Goal: Transaction & Acquisition: Purchase product/service

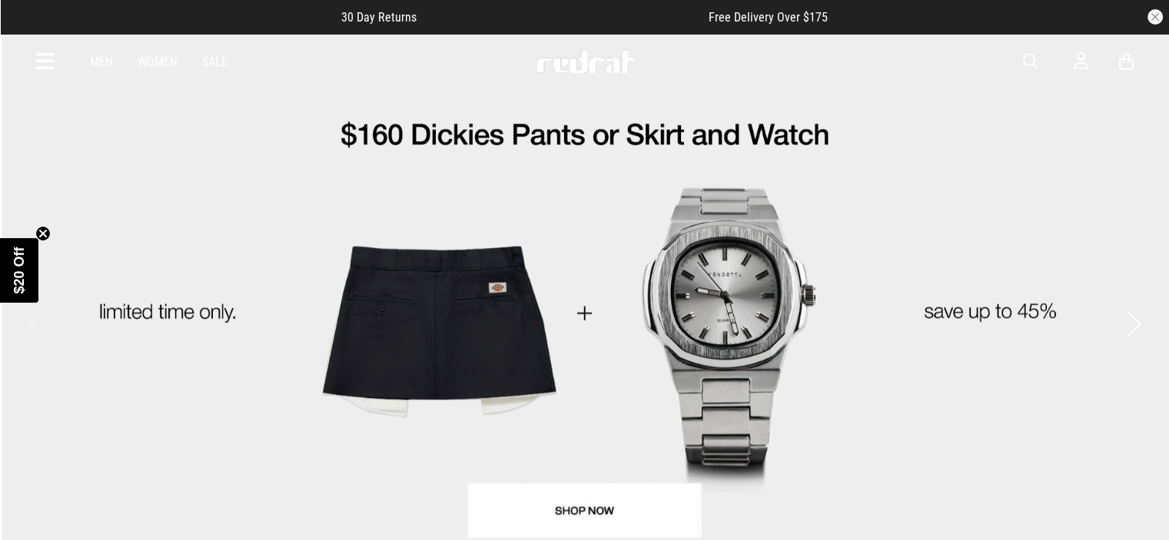
click at [45, 61] on icon at bounding box center [44, 61] width 19 height 25
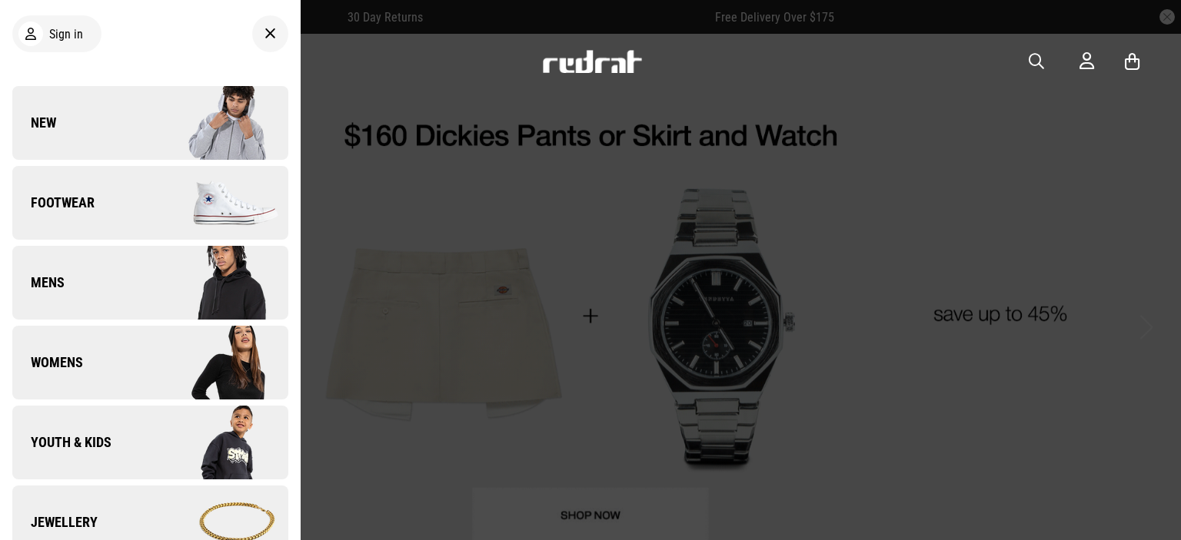
click at [52, 115] on span "New" at bounding box center [34, 123] width 44 height 18
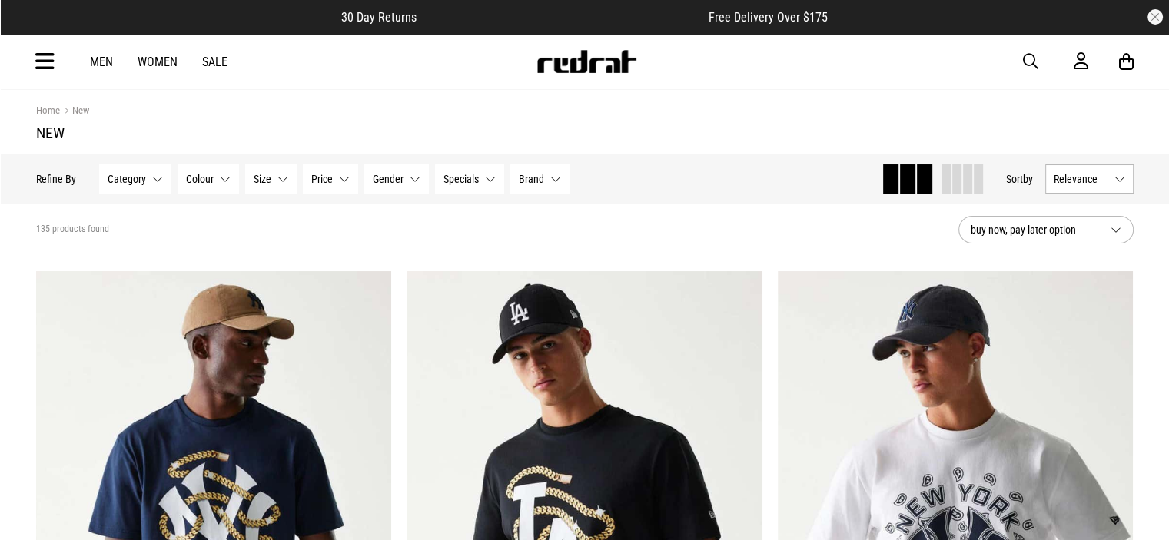
click at [956, 184] on span at bounding box center [956, 179] width 9 height 29
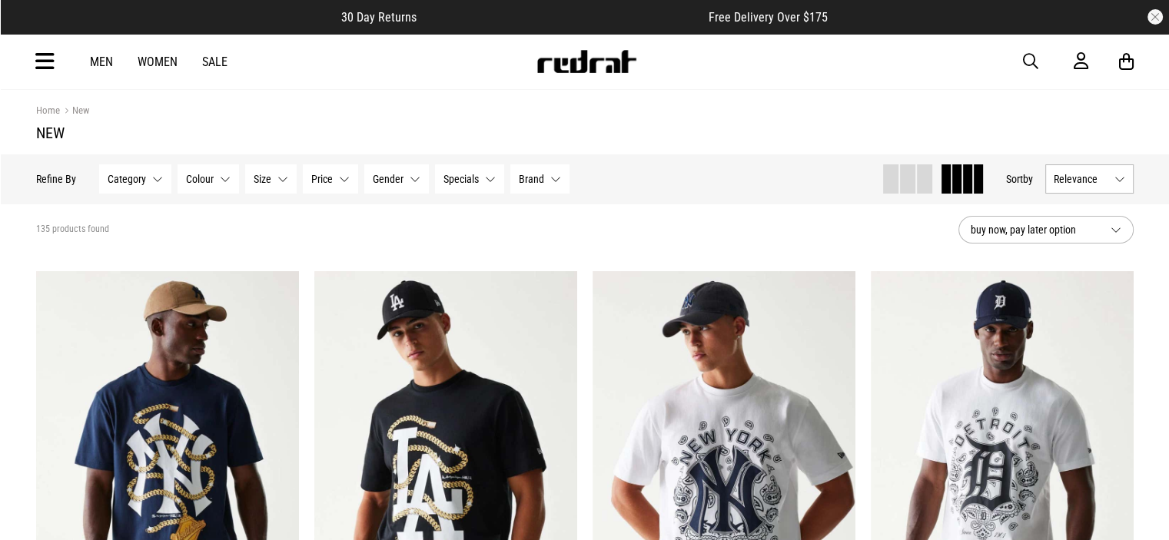
click at [1065, 175] on span "Relevance" at bounding box center [1081, 179] width 55 height 12
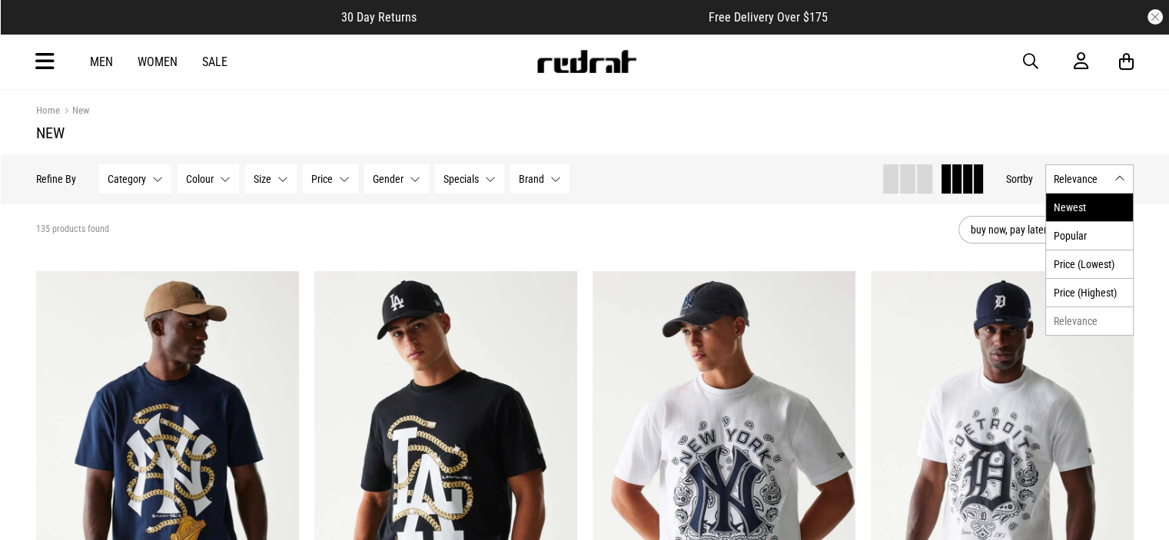
click at [1071, 214] on li "Newest" at bounding box center [1089, 208] width 87 height 28
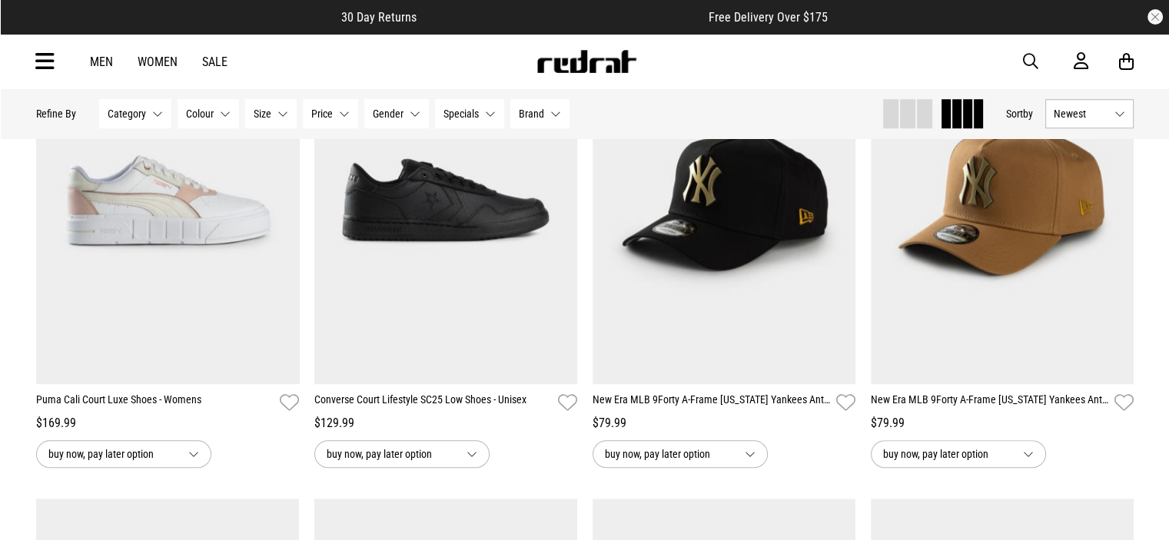
scroll to position [1230, 0]
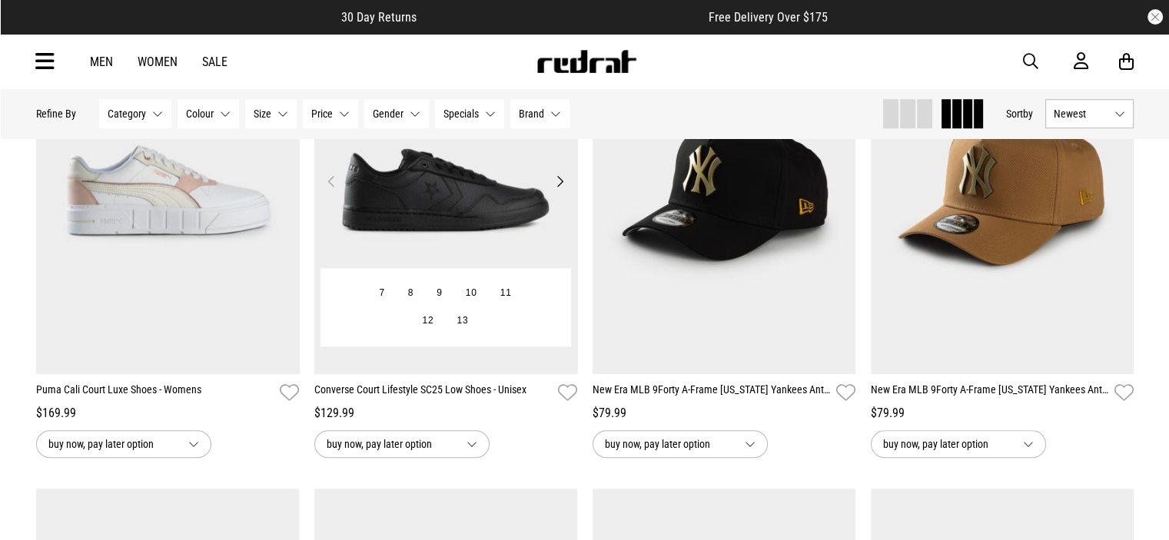
click at [557, 179] on button "Next" at bounding box center [559, 181] width 19 height 18
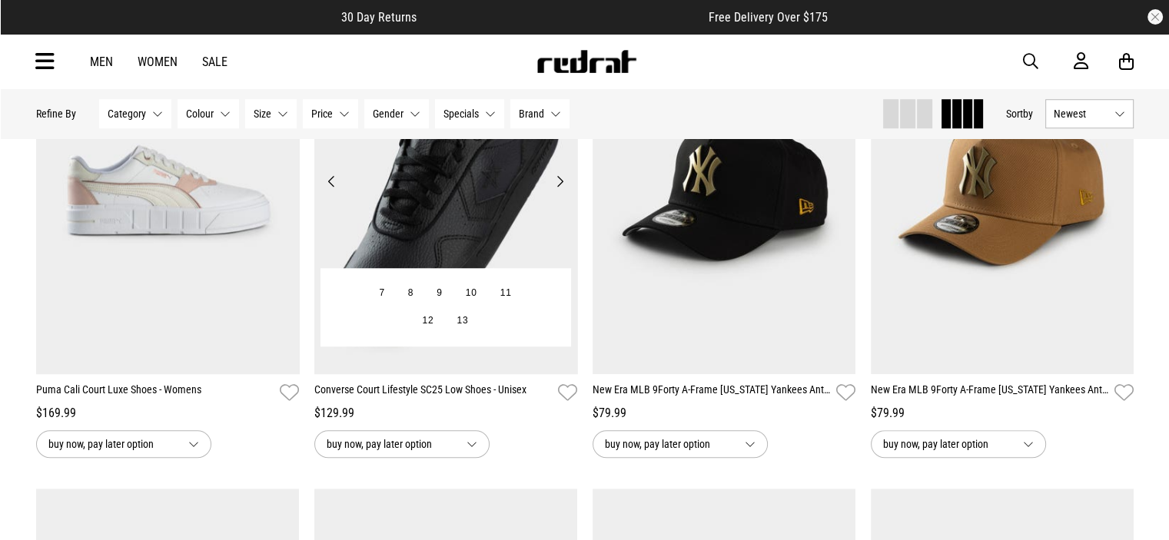
click at [557, 179] on button "Next" at bounding box center [559, 181] width 19 height 18
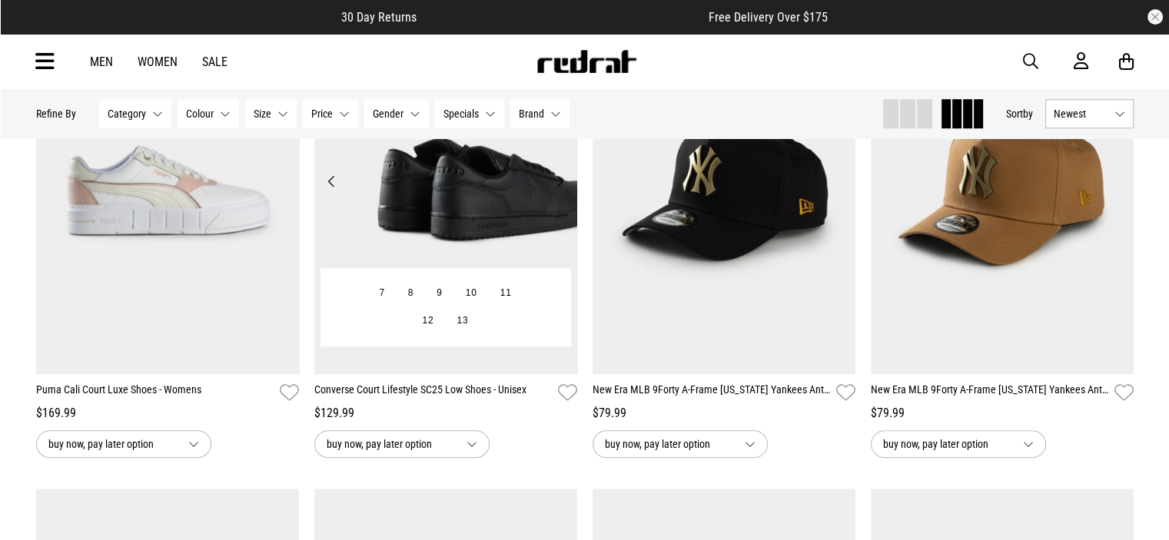
scroll to position [1153, 0]
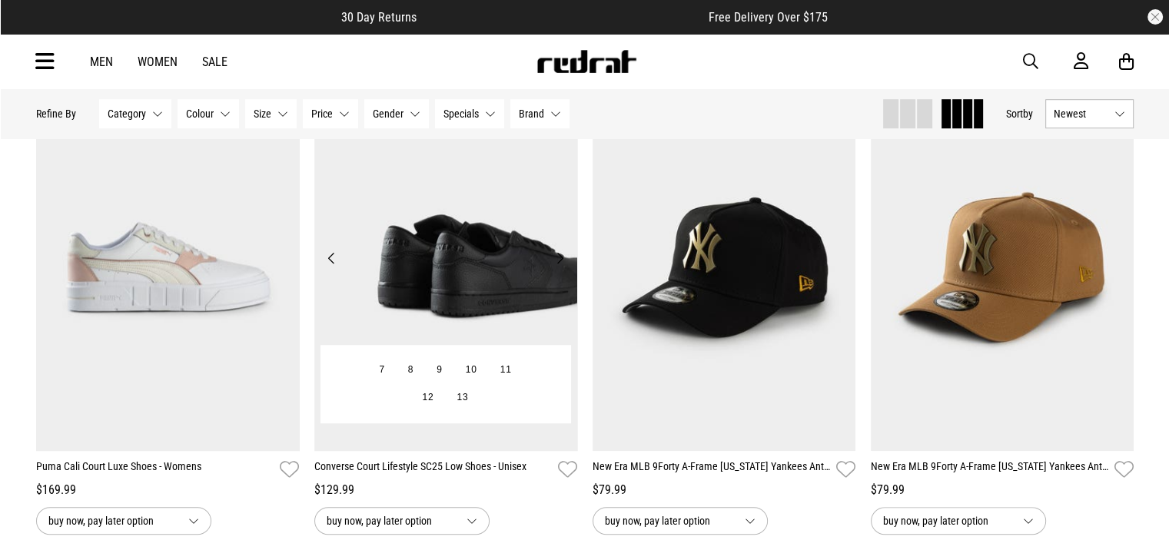
click at [560, 258] on button "Next" at bounding box center [559, 258] width 19 height 18
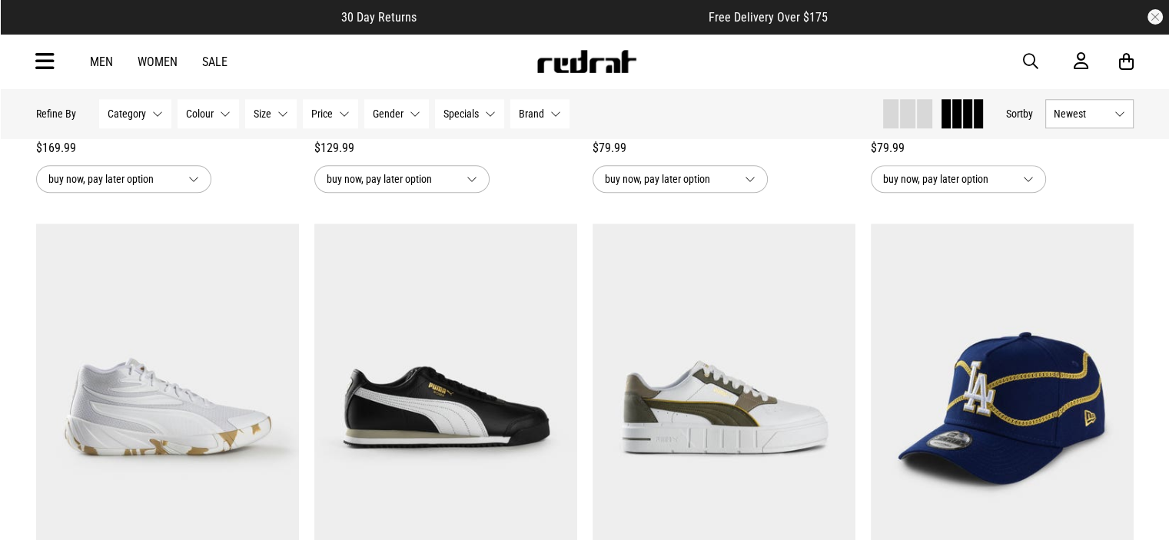
scroll to position [1537, 0]
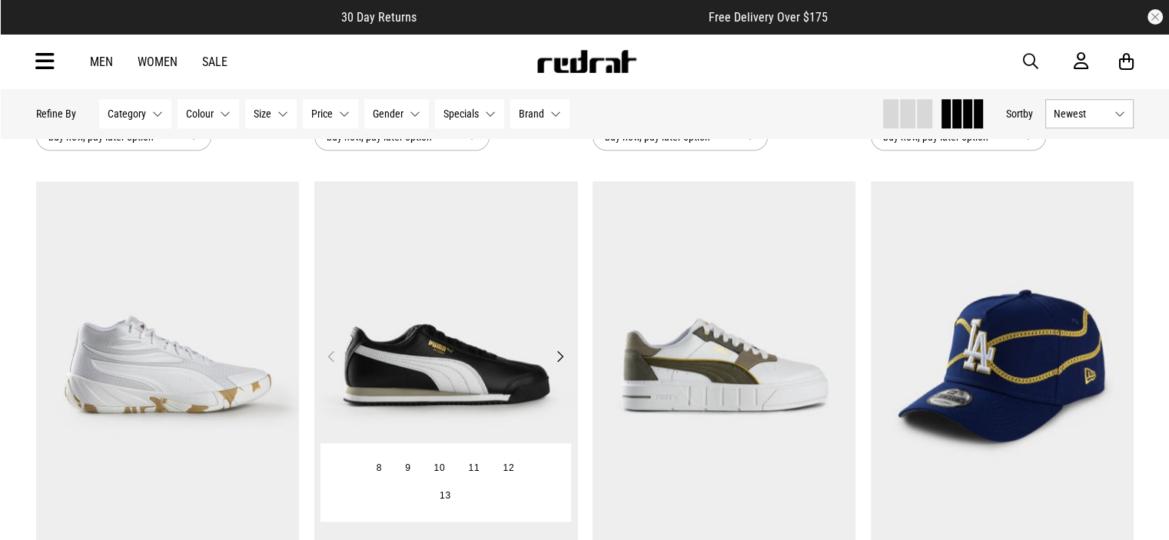
click at [563, 361] on button "Next" at bounding box center [559, 356] width 19 height 18
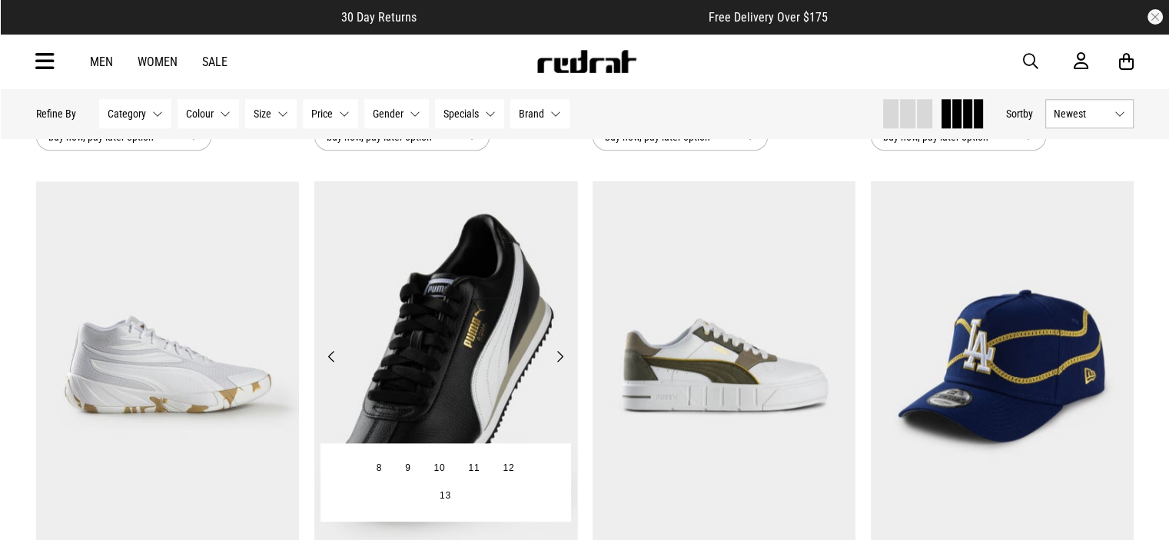
click at [563, 361] on button "Next" at bounding box center [559, 356] width 19 height 18
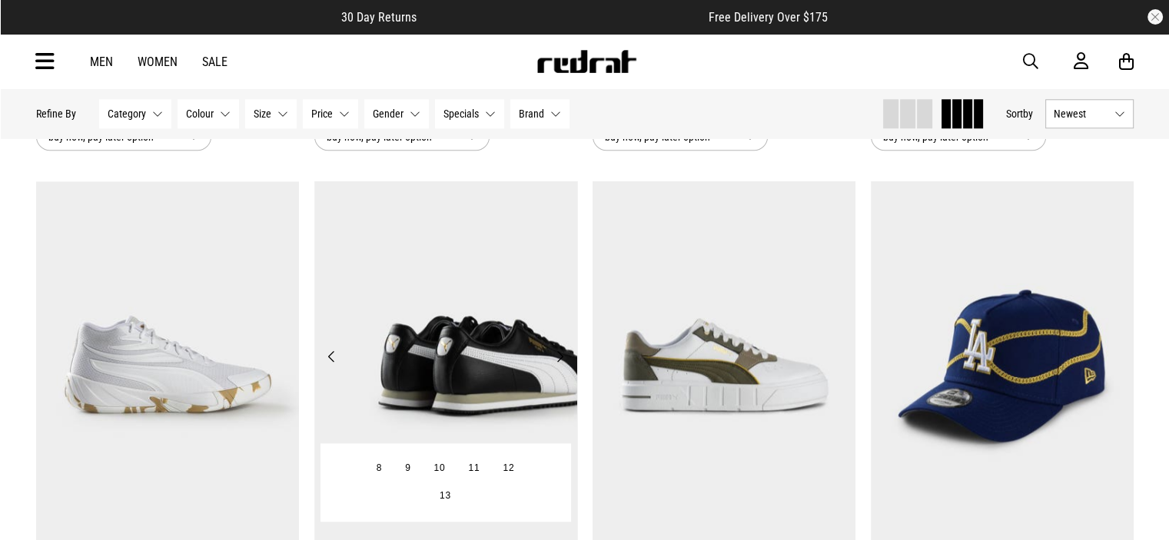
click at [563, 361] on button "Next" at bounding box center [559, 356] width 19 height 18
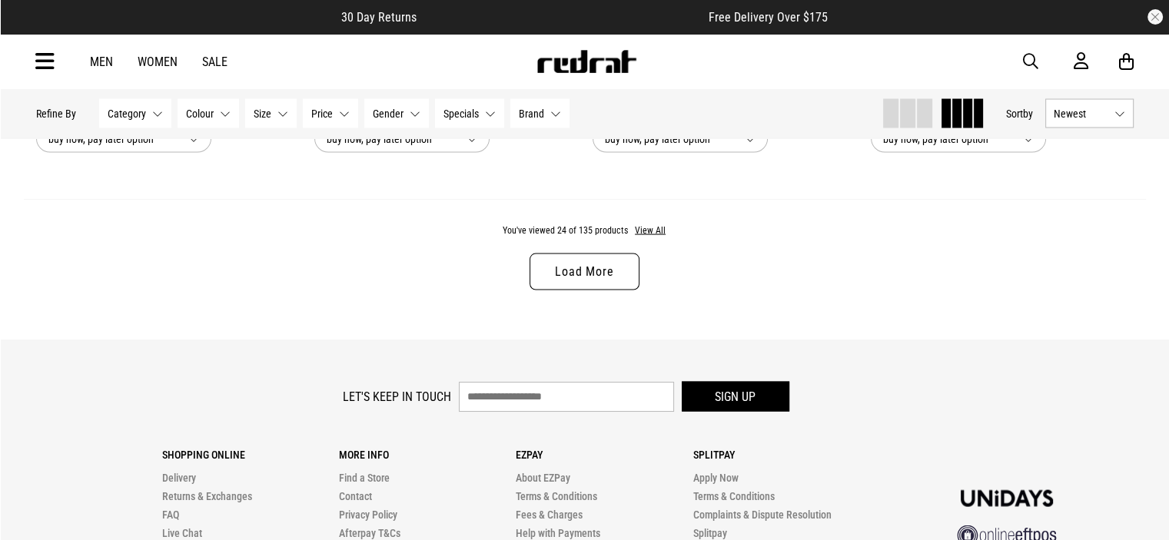
scroll to position [2998, 0]
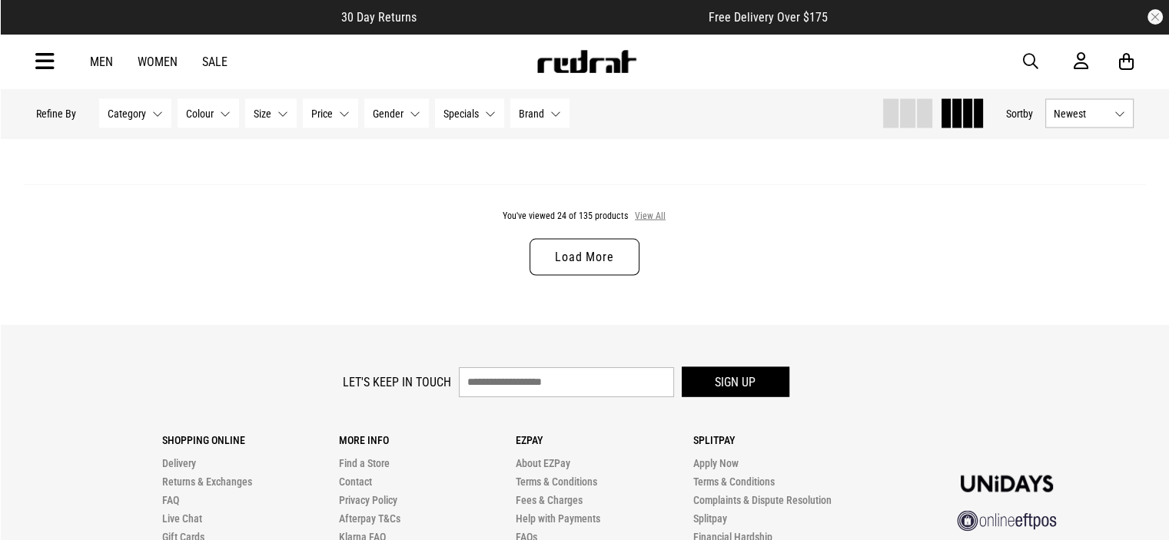
click at [649, 221] on button "View All" at bounding box center [650, 217] width 32 height 14
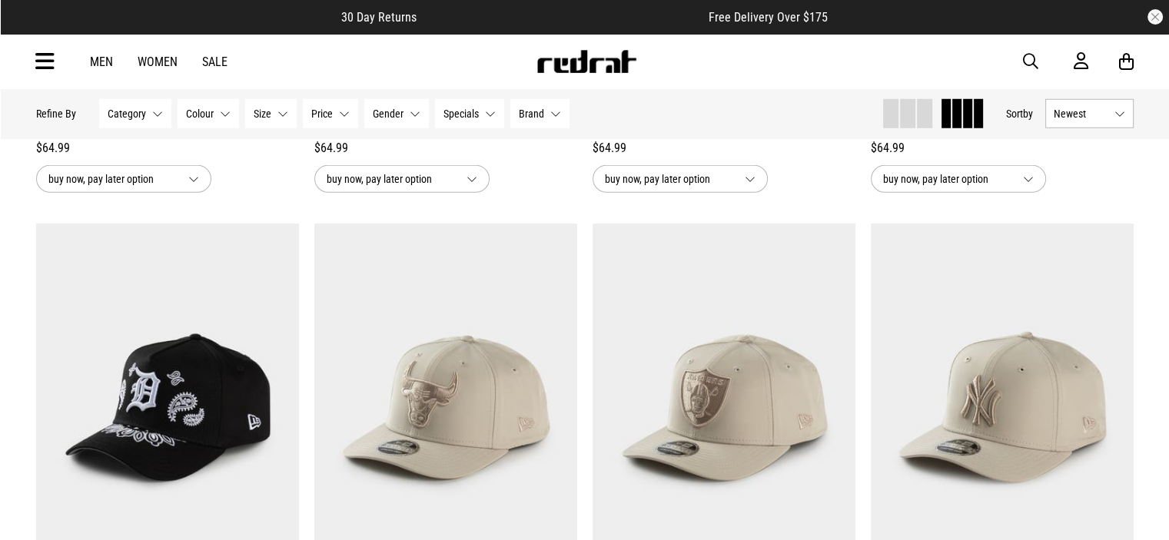
scroll to position [4535, 0]
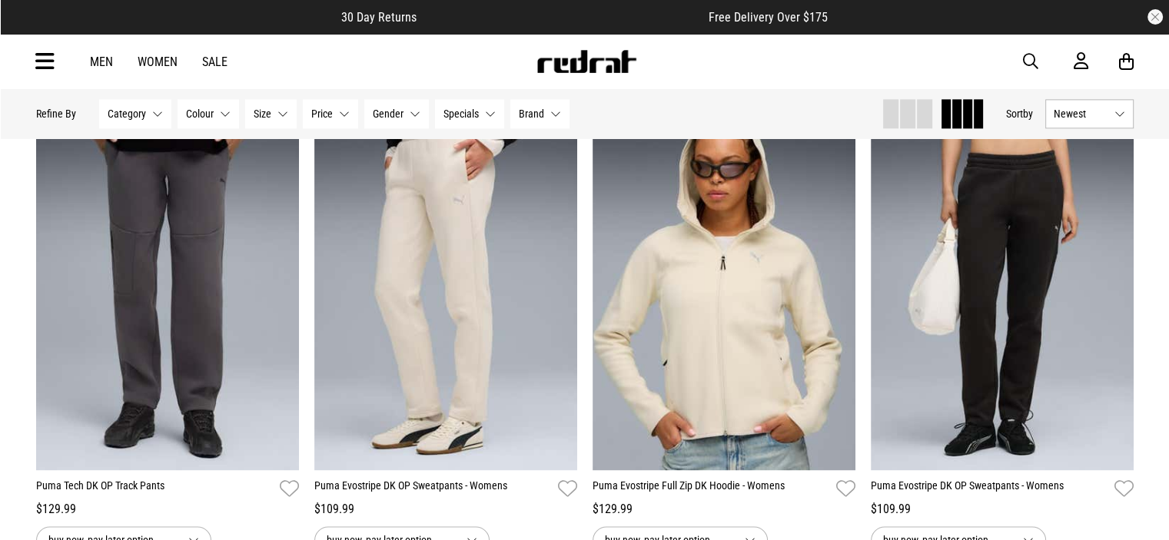
scroll to position [7918, 0]
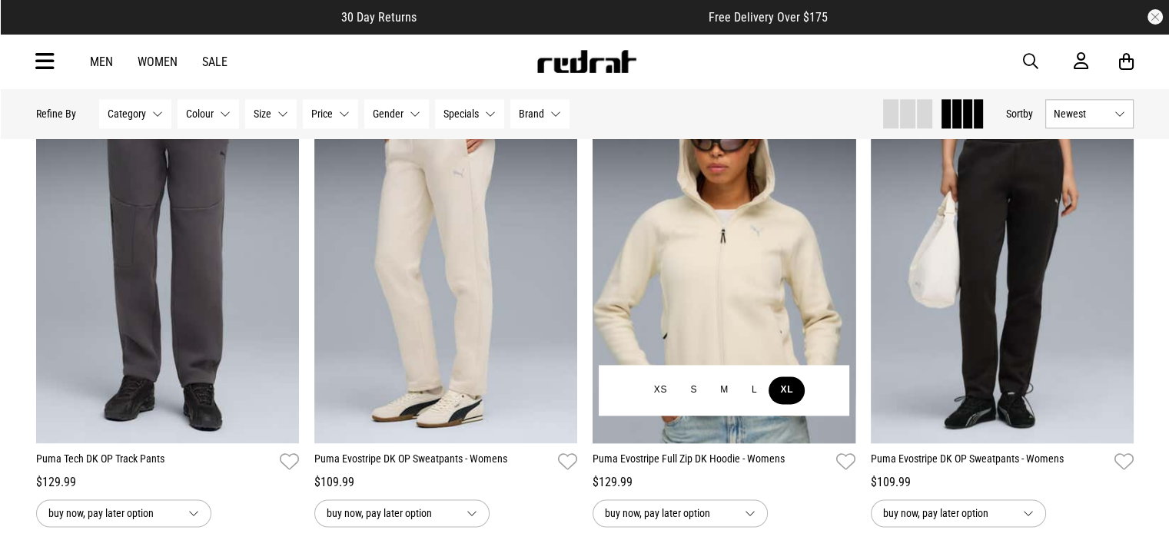
click at [787, 404] on button "XL" at bounding box center [787, 391] width 36 height 28
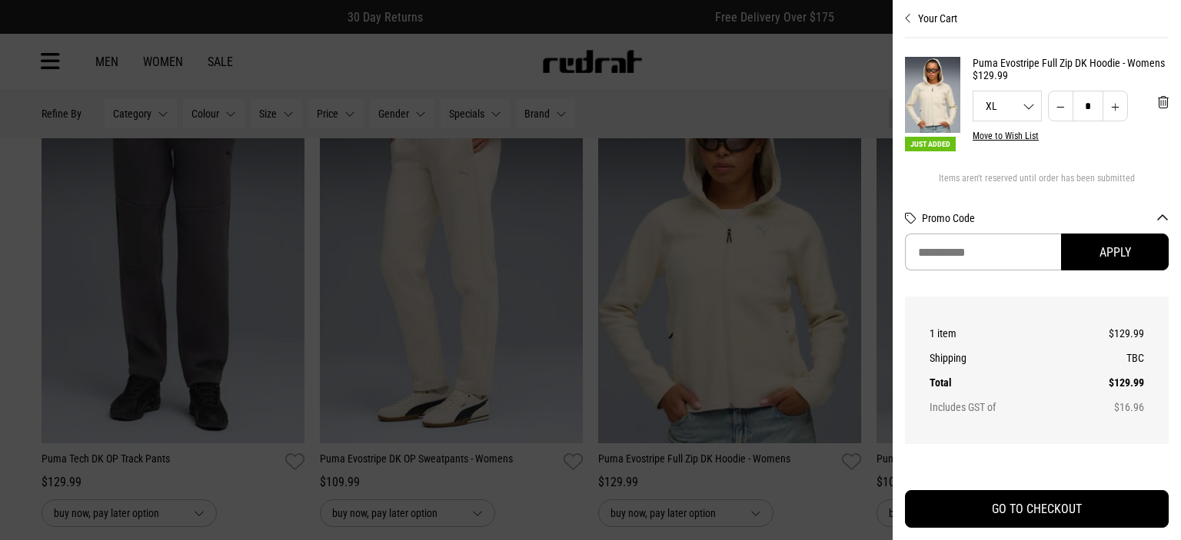
click at [787, 396] on div at bounding box center [590, 270] width 1181 height 540
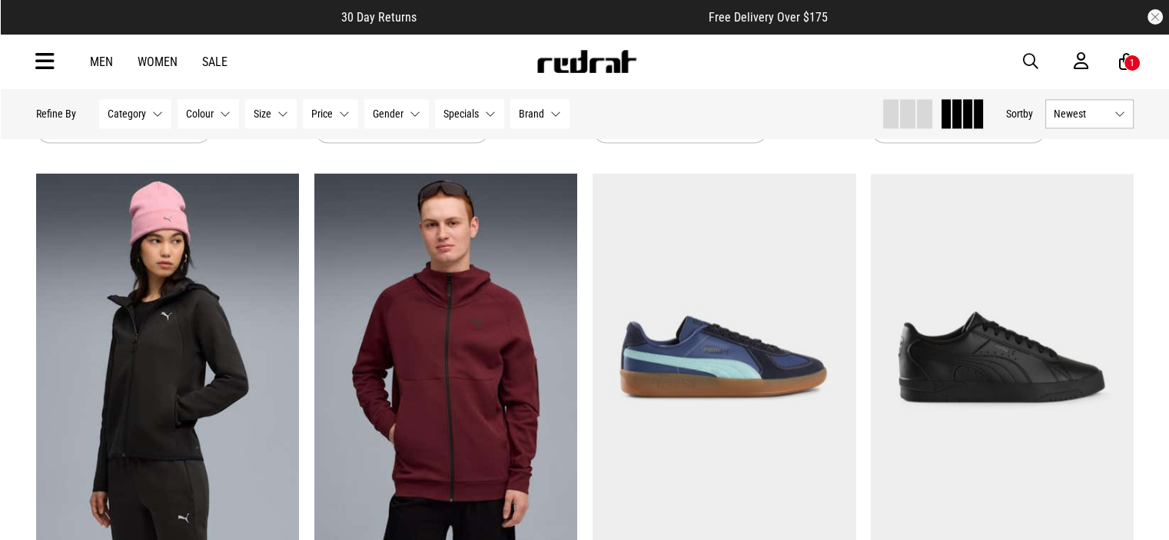
scroll to position [8379, 0]
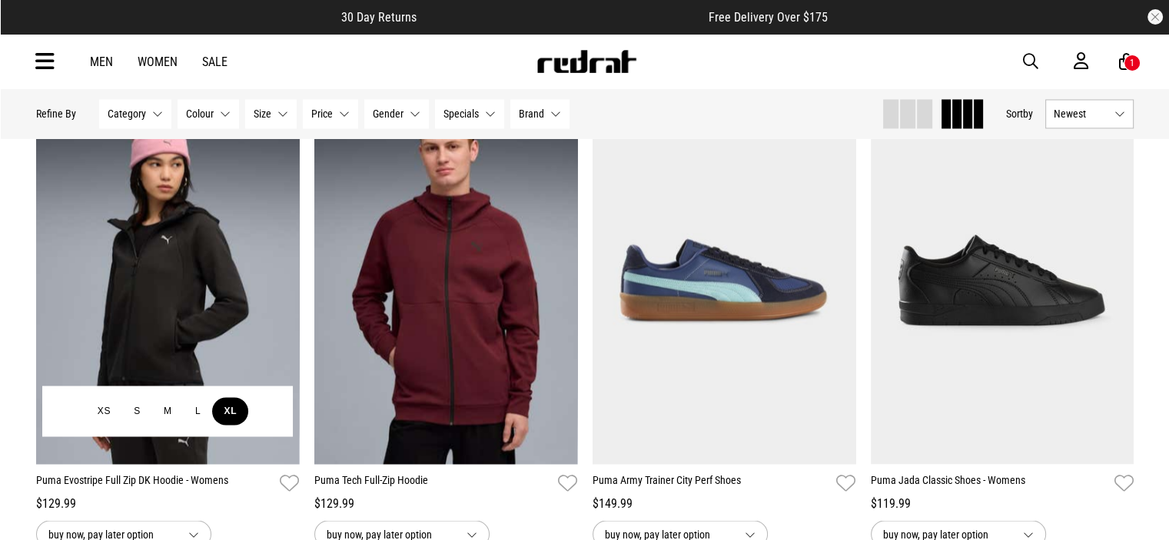
click at [234, 425] on button "XL" at bounding box center [230, 411] width 36 height 28
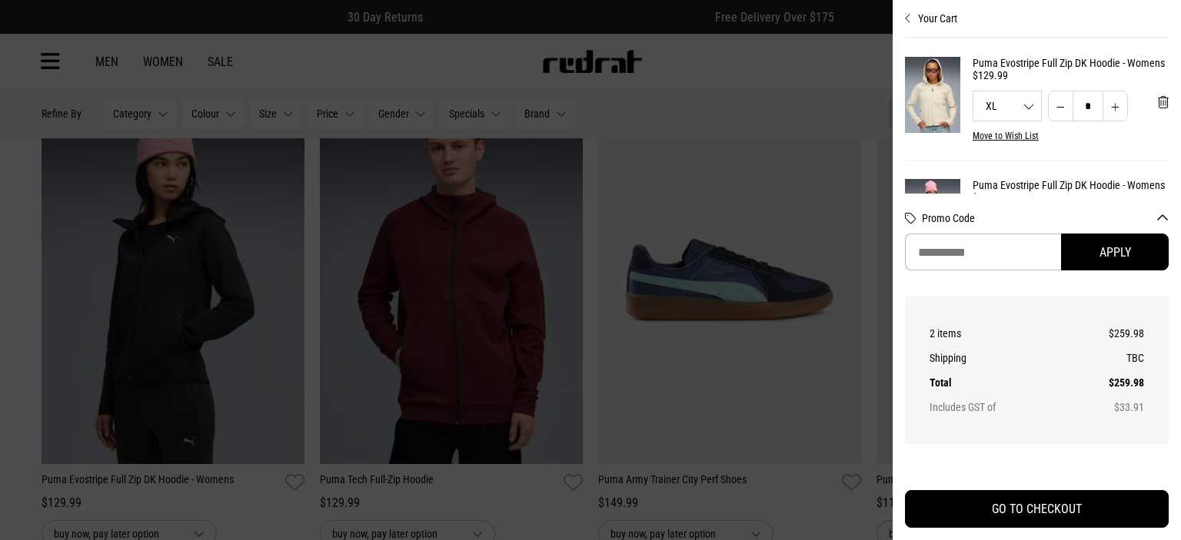
click at [839, 288] on div at bounding box center [590, 270] width 1181 height 540
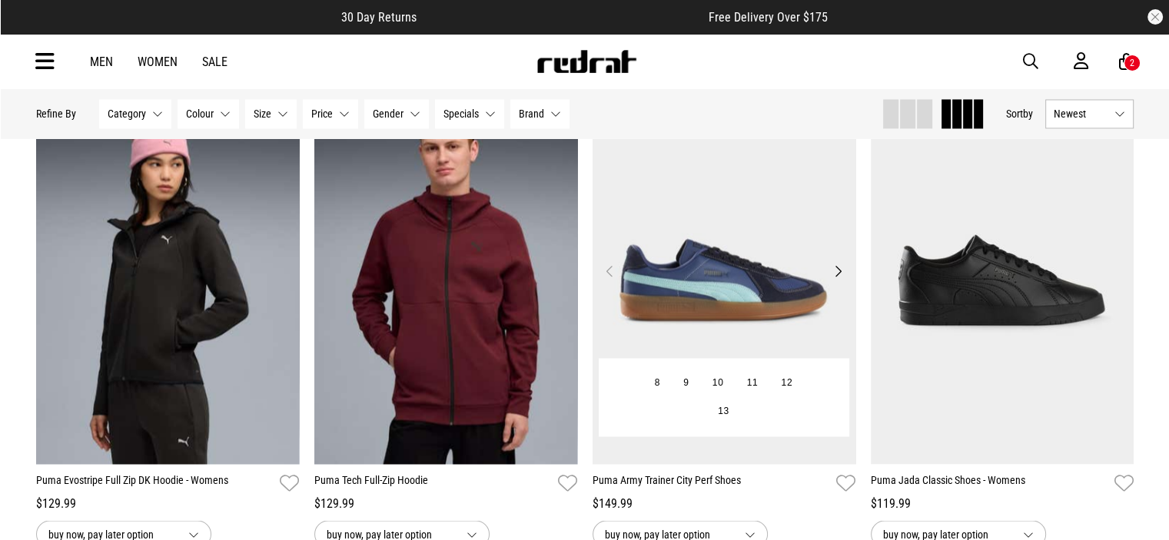
click at [836, 281] on button "Next" at bounding box center [838, 271] width 19 height 18
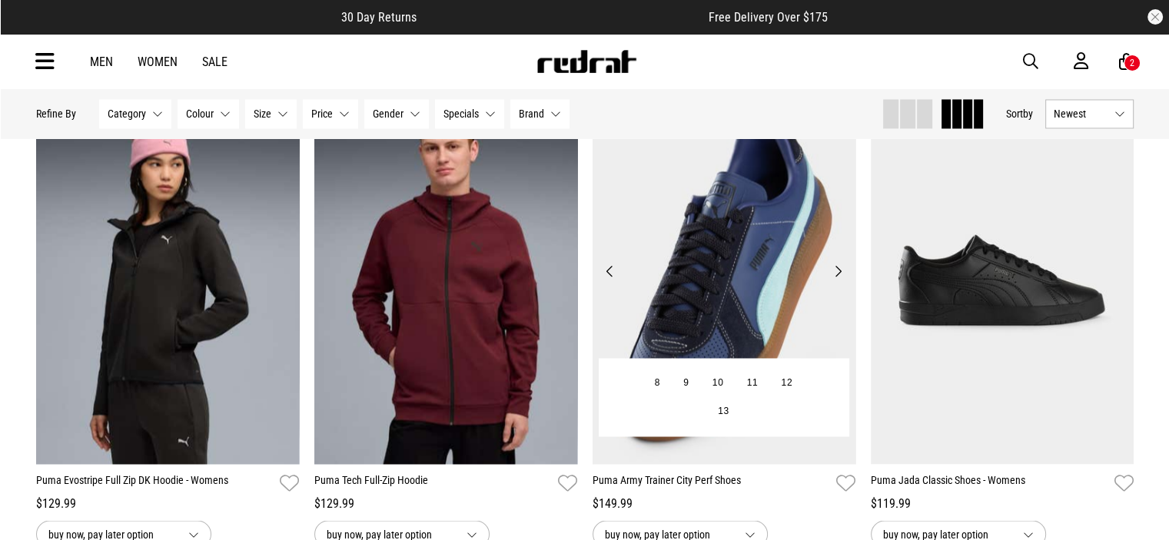
click at [836, 281] on button "Next" at bounding box center [838, 271] width 19 height 18
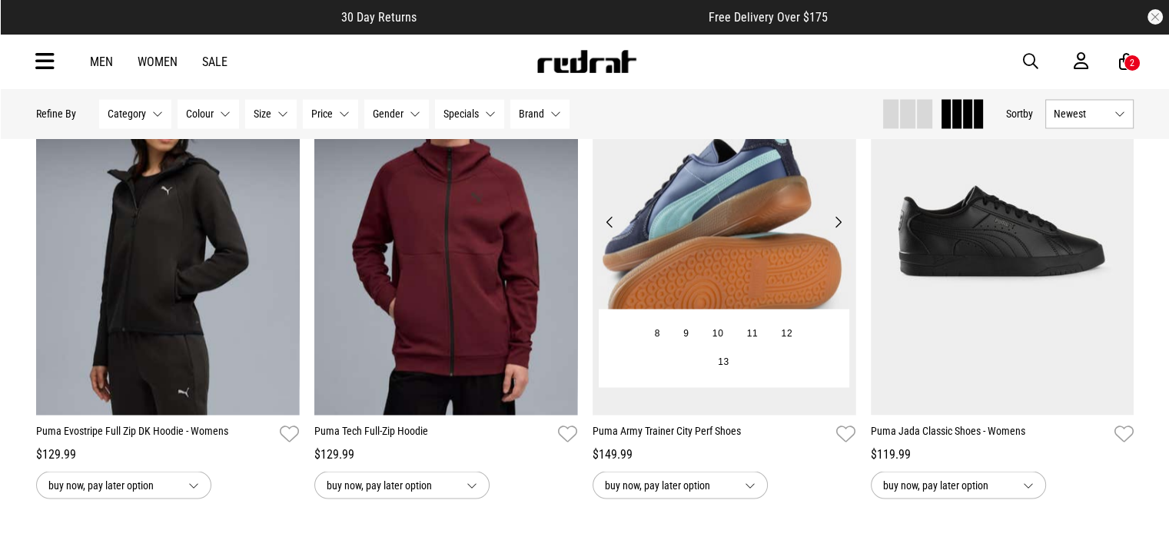
scroll to position [8456, 0]
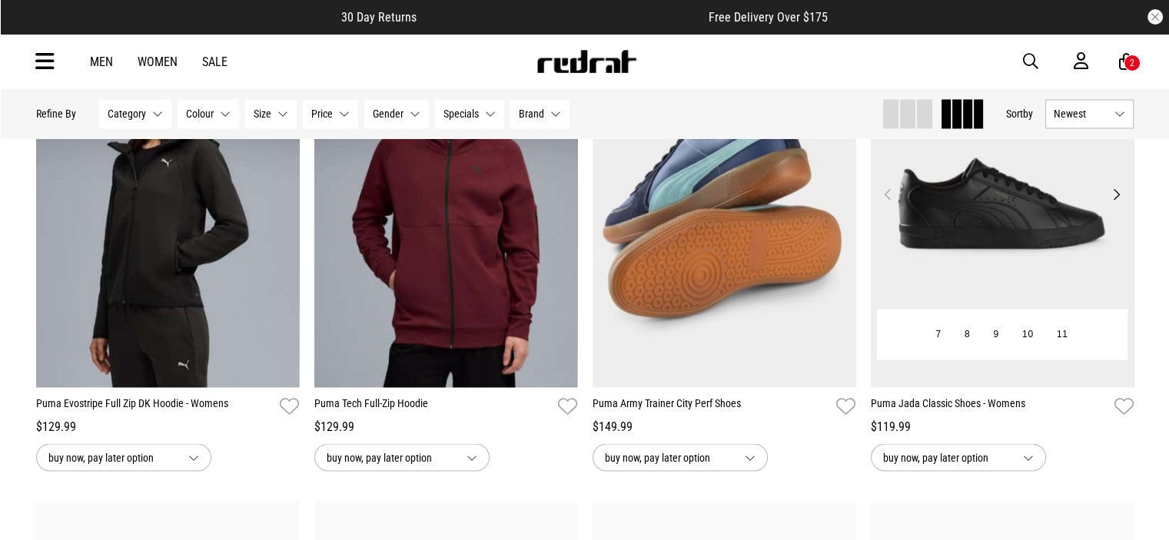
click at [1110, 204] on button "Next" at bounding box center [1116, 194] width 19 height 18
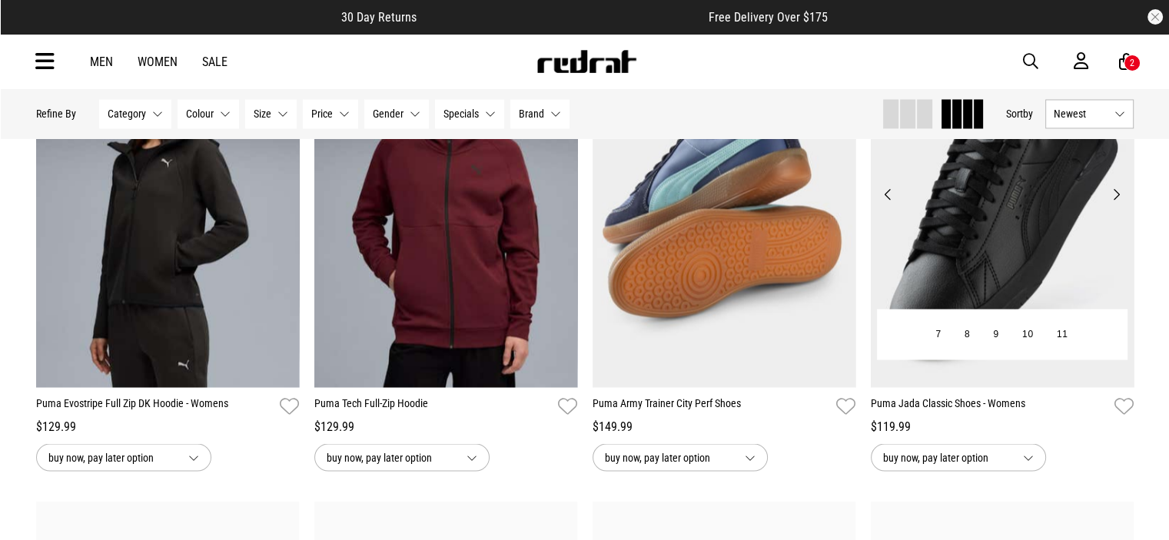
click at [1110, 204] on button "Next" at bounding box center [1116, 194] width 19 height 18
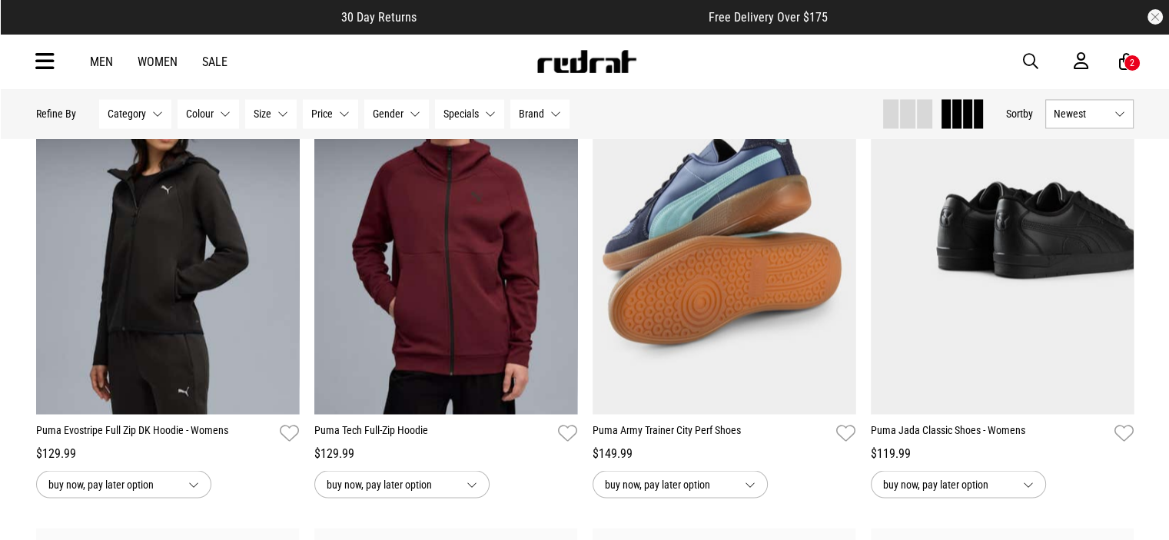
scroll to position [8456, 0]
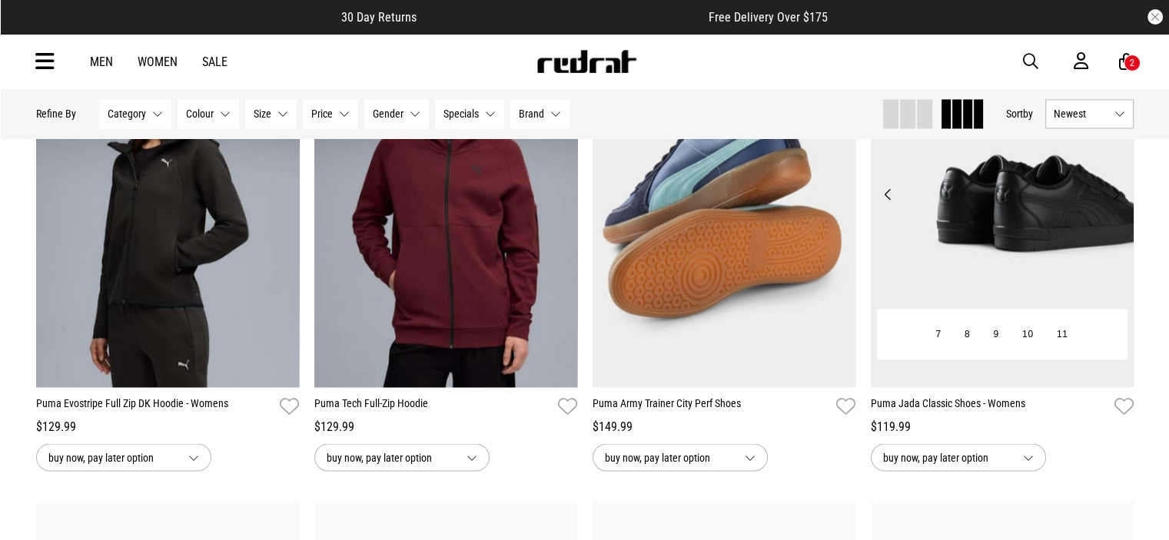
drag, startPoint x: 961, startPoint y: 414, endPoint x: 1020, endPoint y: 224, distance: 199.6
click at [1021, 222] on img at bounding box center [1002, 204] width 263 height 368
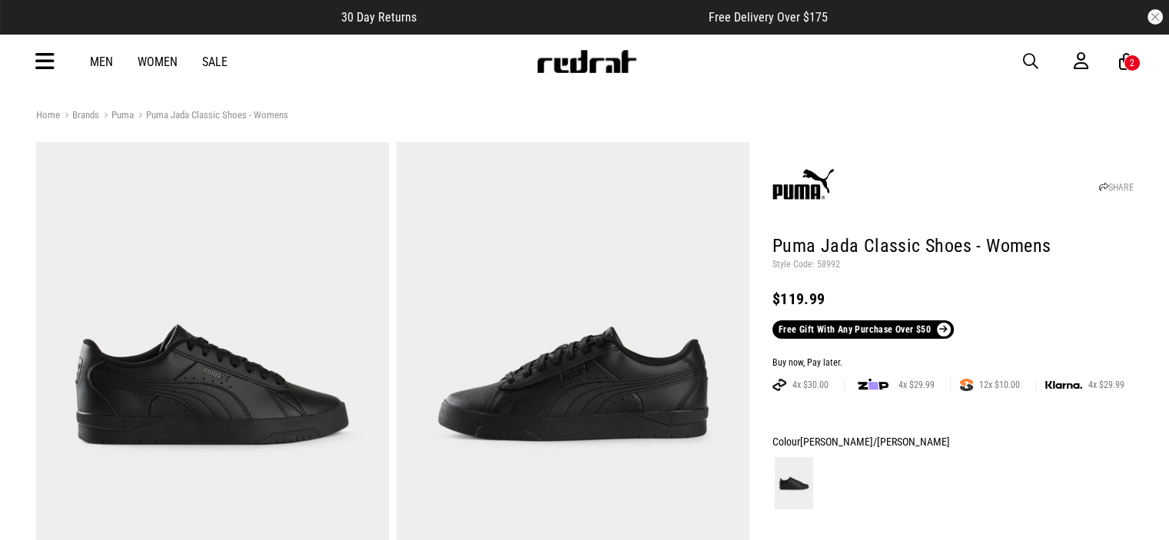
click at [921, 331] on link "Free Gift With Any Purchase Over $50" at bounding box center [863, 330] width 181 height 18
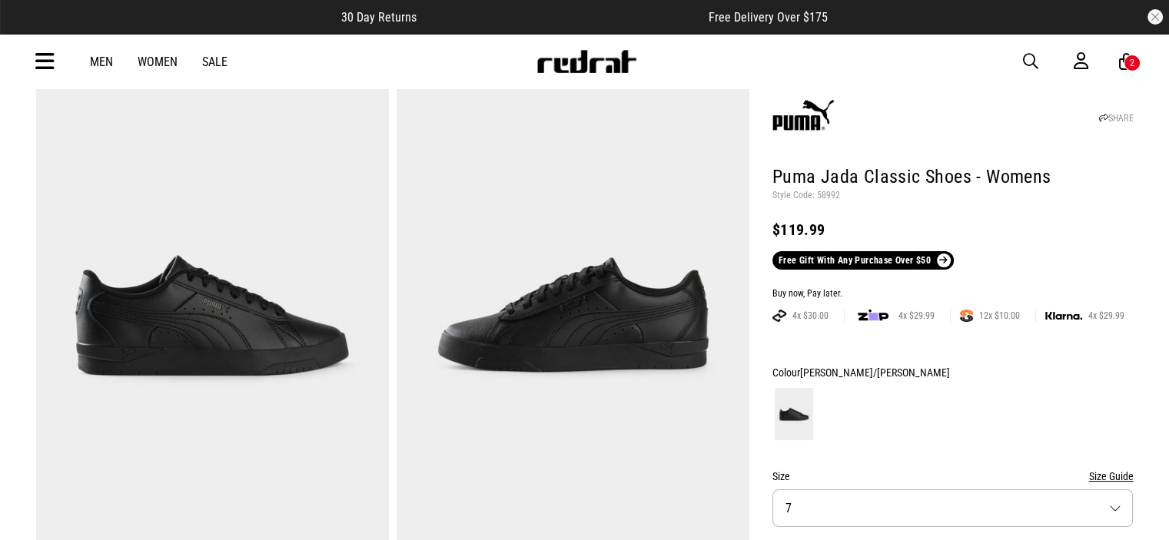
scroll to position [307, 0]
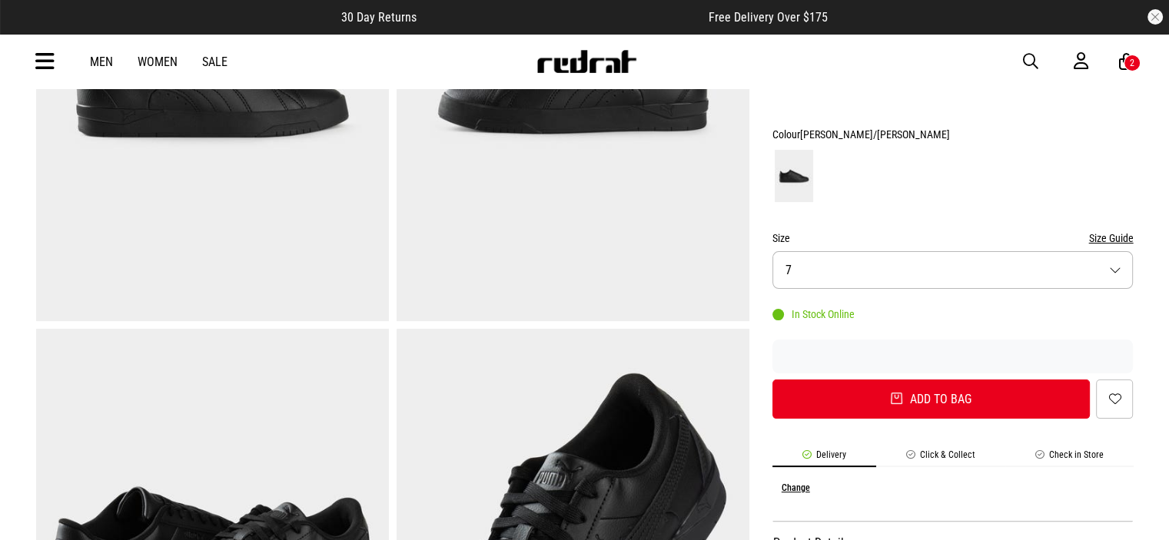
click at [1125, 235] on button "Size Guide" at bounding box center [1111, 238] width 45 height 18
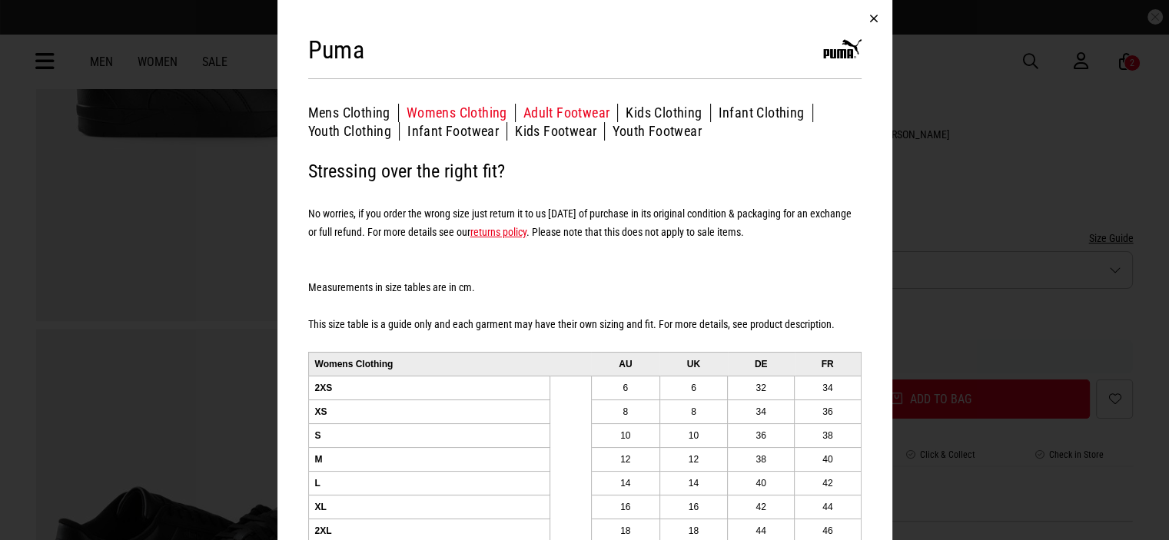
click at [561, 113] on button "Adult Footwear" at bounding box center [570, 113] width 95 height 18
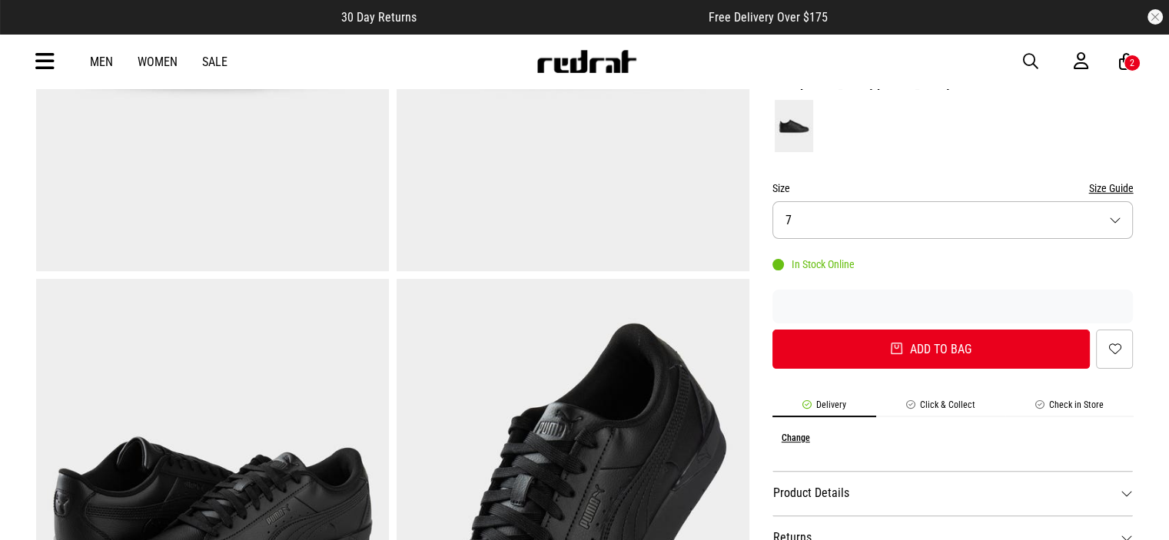
scroll to position [384, 0]
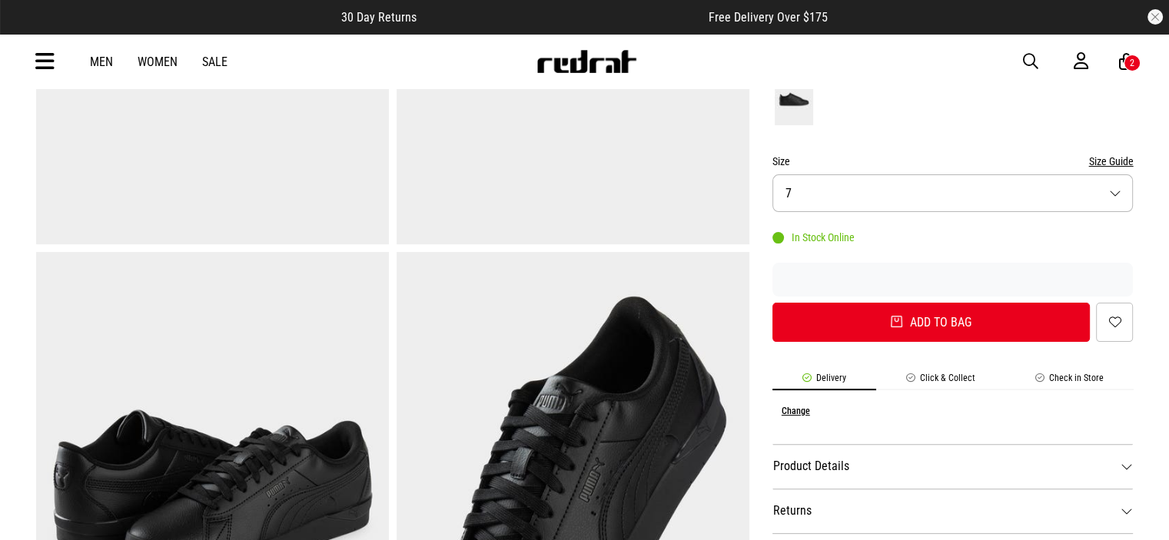
click at [1118, 156] on button "Size Guide" at bounding box center [1111, 161] width 45 height 18
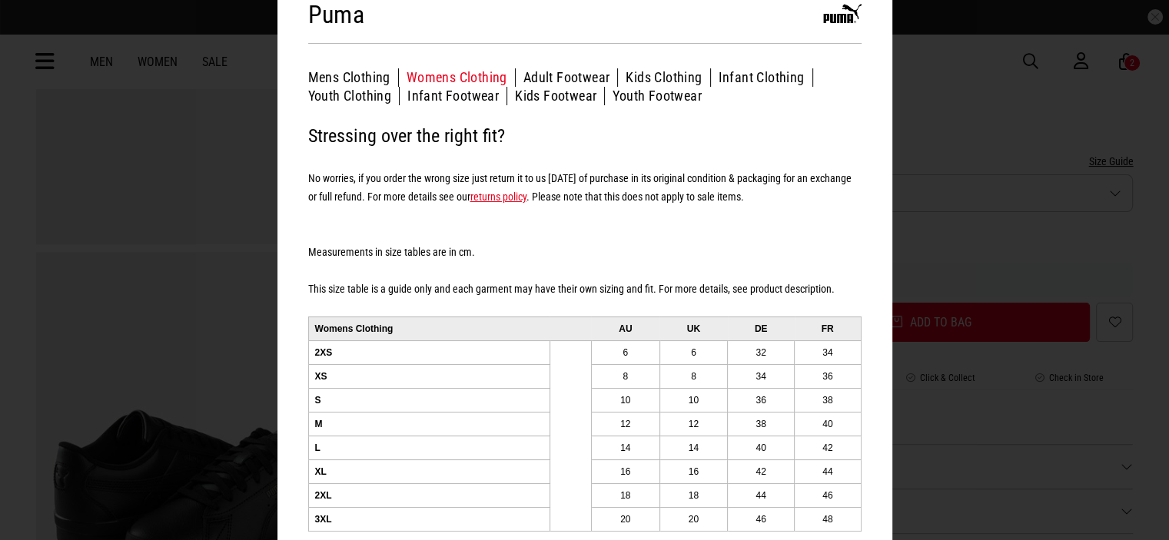
scroll to position [55, 0]
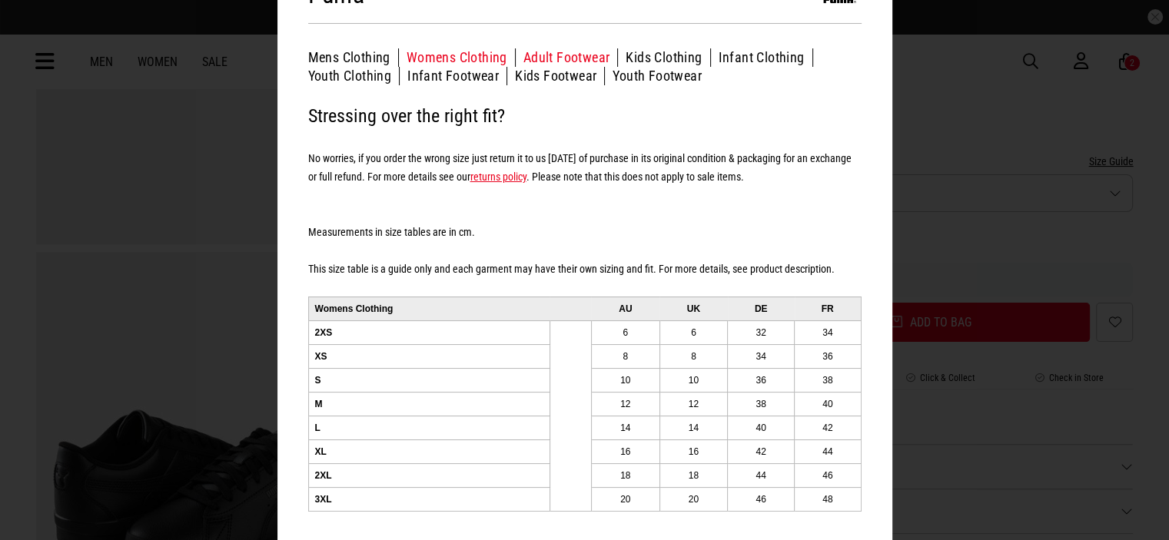
click at [560, 58] on button "Adult Footwear" at bounding box center [570, 57] width 95 height 18
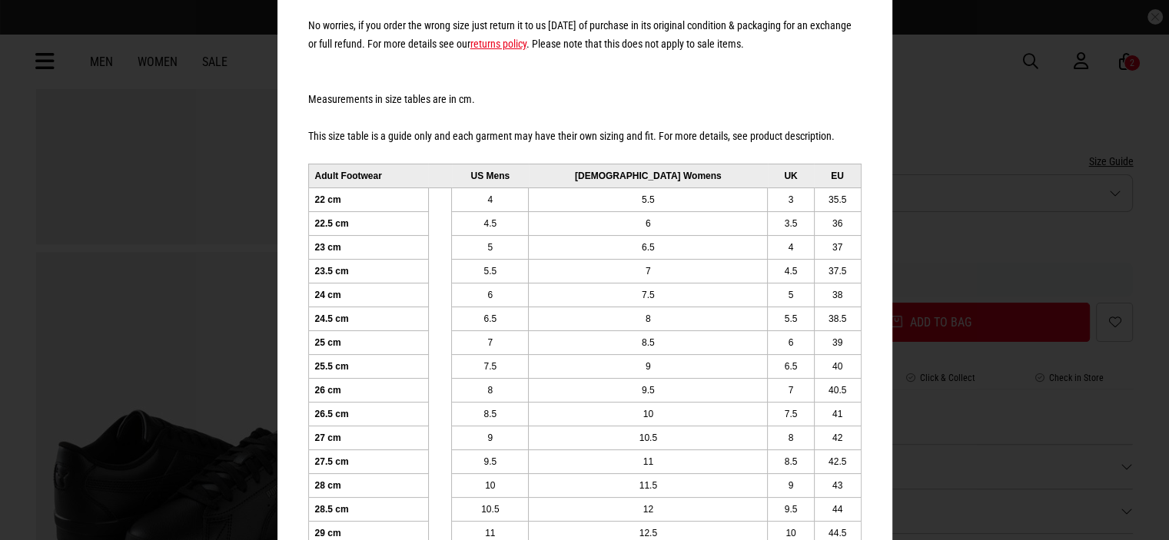
scroll to position [286, 0]
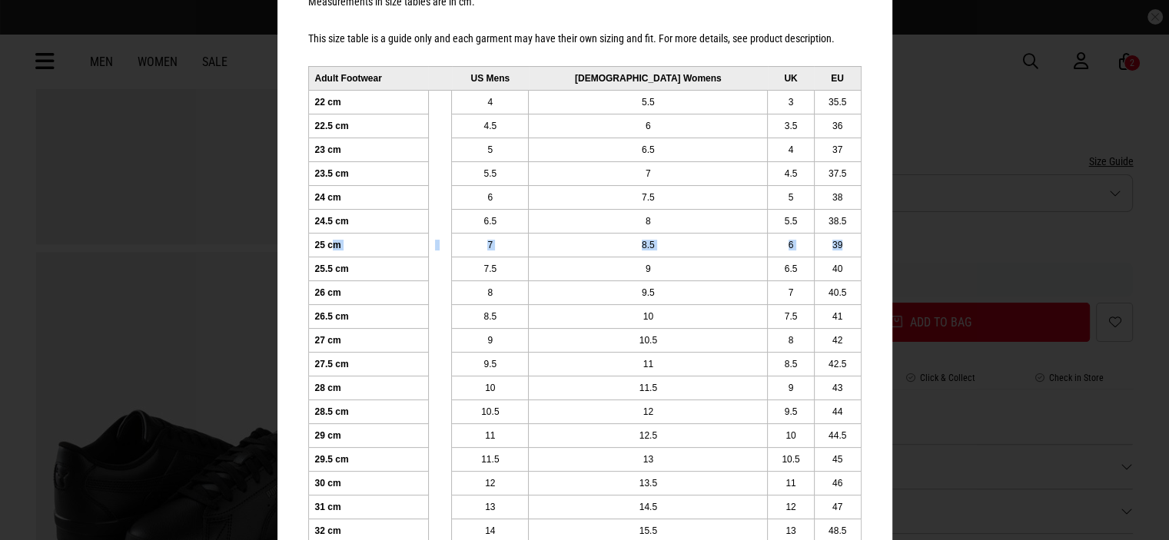
drag, startPoint x: 326, startPoint y: 248, endPoint x: 839, endPoint y: 241, distance: 513.6
click at [839, 241] on tr "25 cm 7 8.5 6 39" at bounding box center [584, 245] width 553 height 24
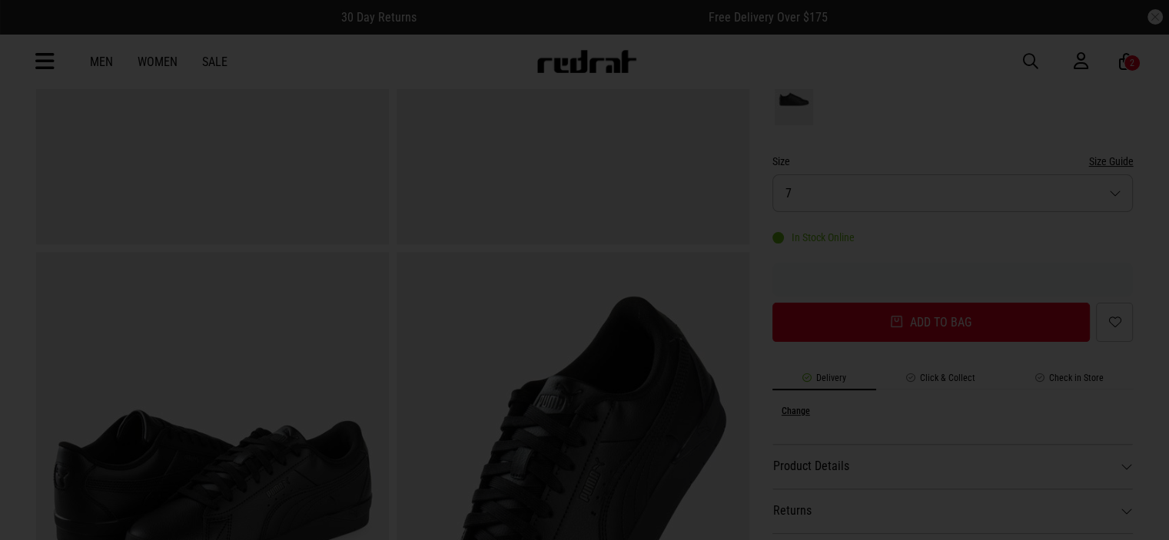
scroll to position [0, 0]
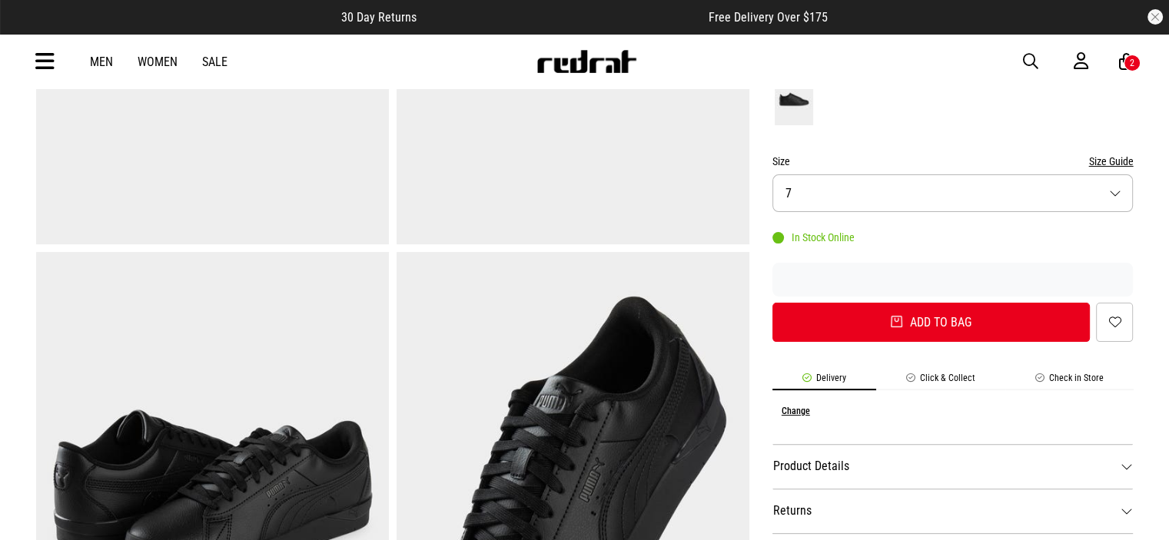
click at [947, 201] on button "Size 7" at bounding box center [953, 193] width 361 height 38
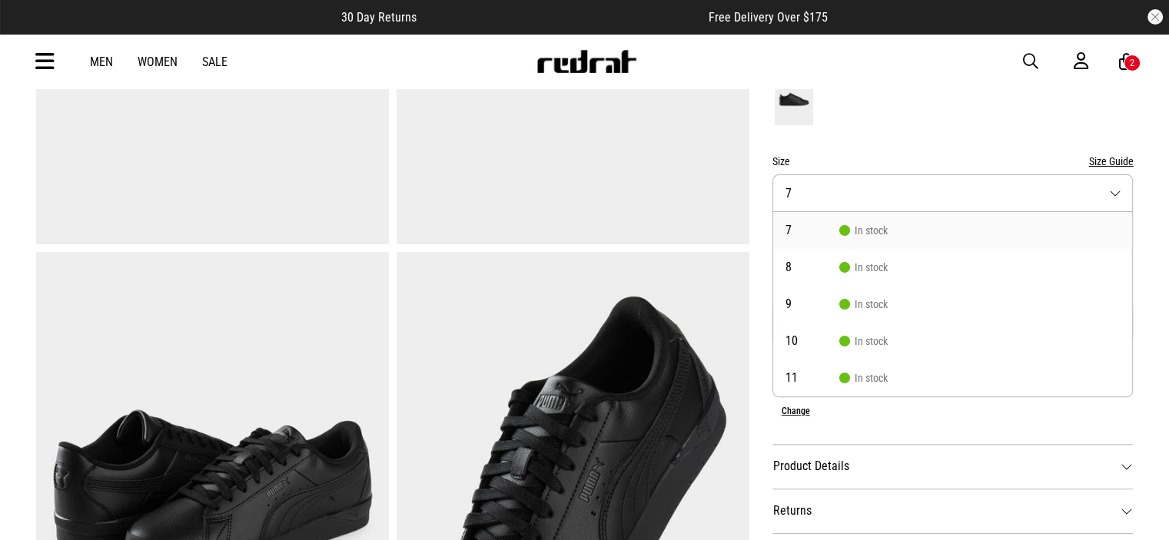
click at [947, 201] on button "Size 7" at bounding box center [953, 193] width 361 height 38
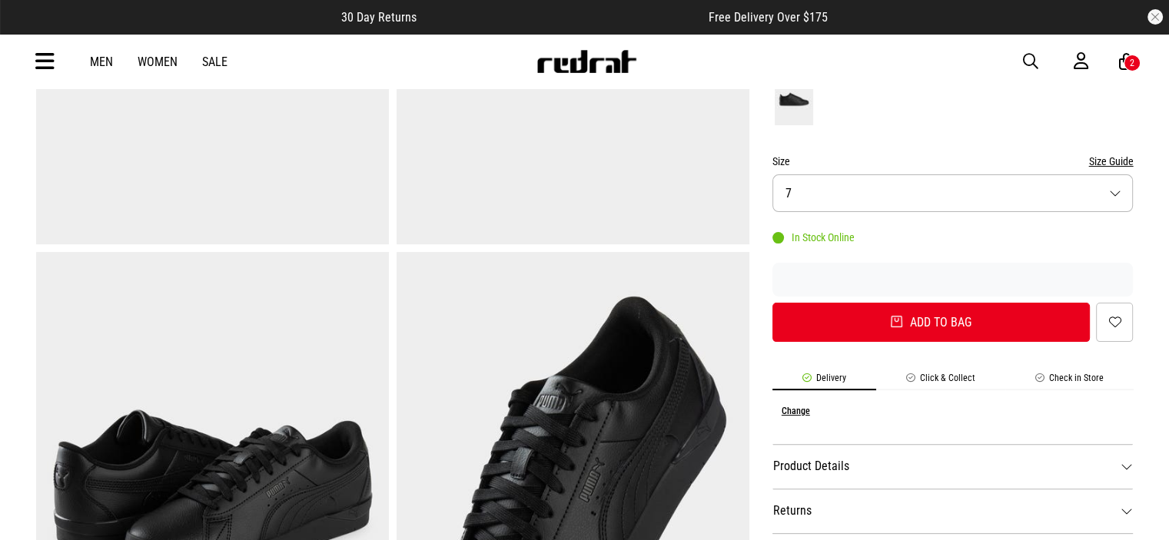
click at [955, 131] on form "Colour Puma Black/Puma Black Size Size Guide Size 7 In Stock Online Add to bag …" at bounding box center [953, 195] width 361 height 294
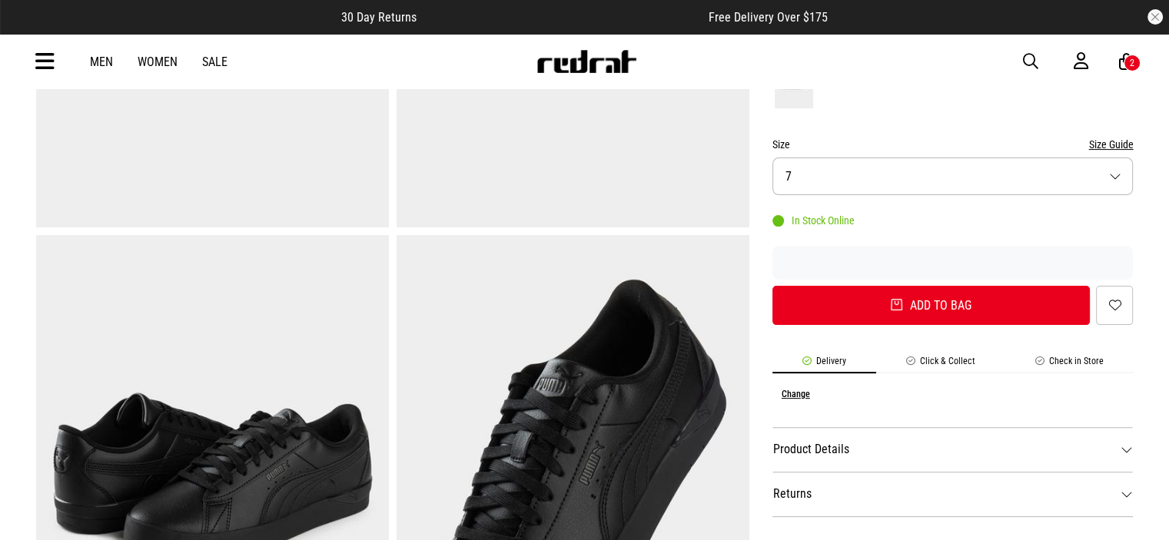
scroll to position [384, 0]
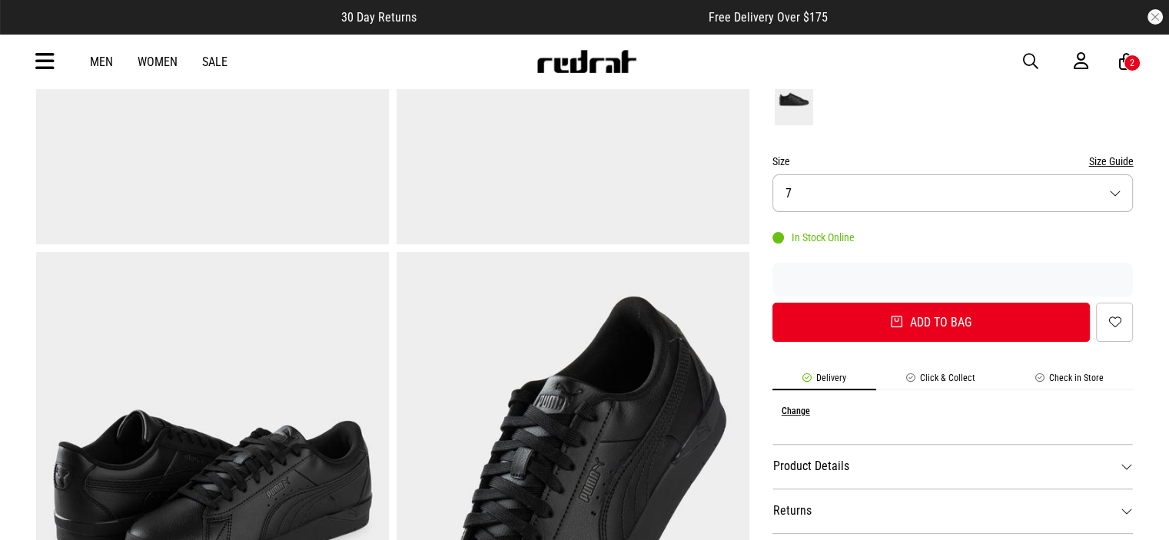
click at [867, 188] on button "Size 7" at bounding box center [953, 193] width 361 height 38
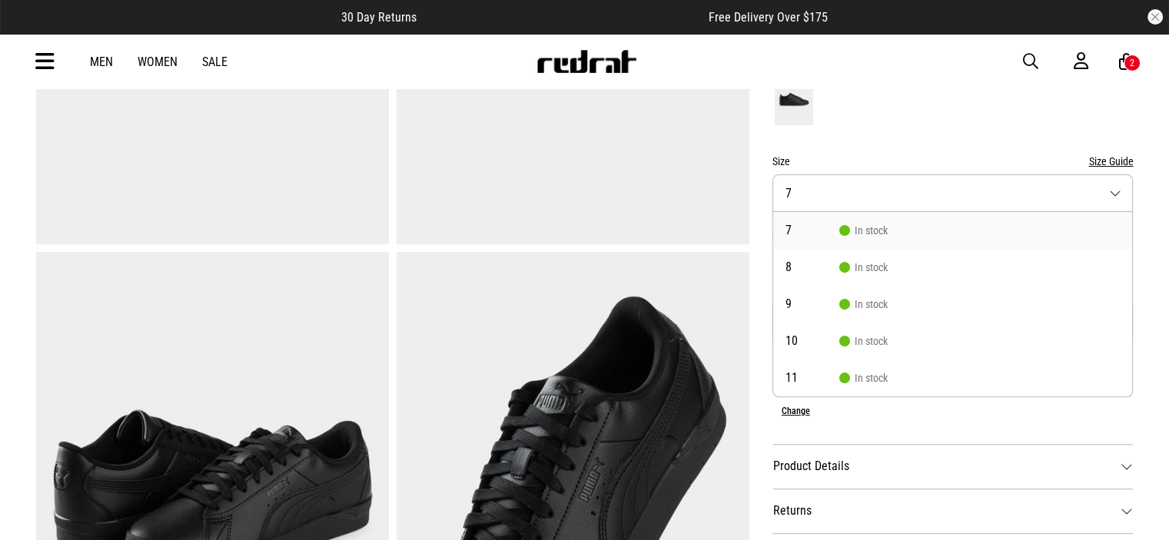
click at [867, 188] on button "Size 7" at bounding box center [953, 193] width 361 height 38
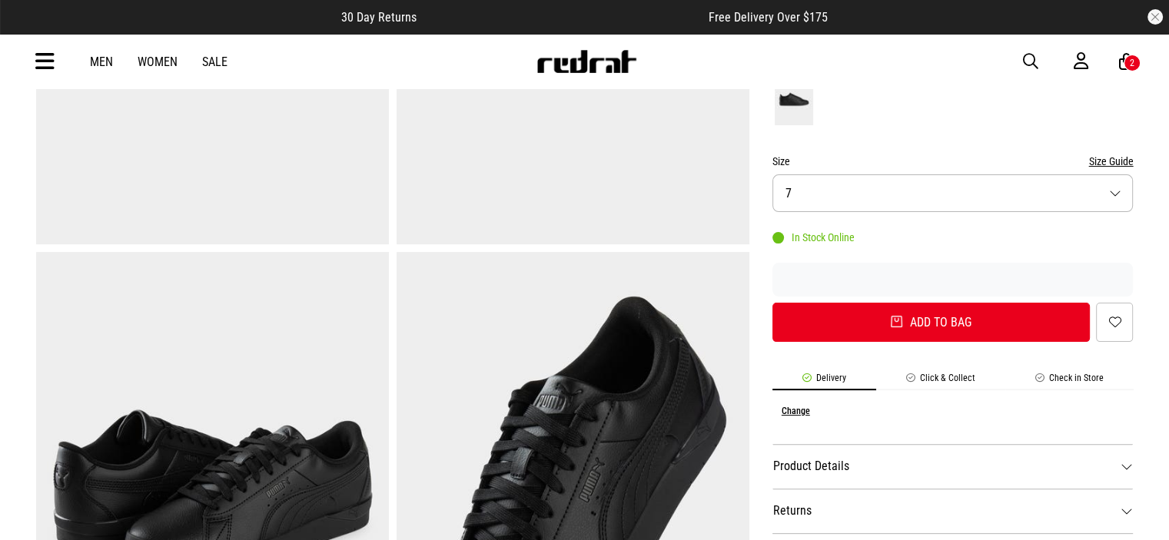
click at [1123, 162] on button "Size Guide" at bounding box center [1111, 161] width 45 height 18
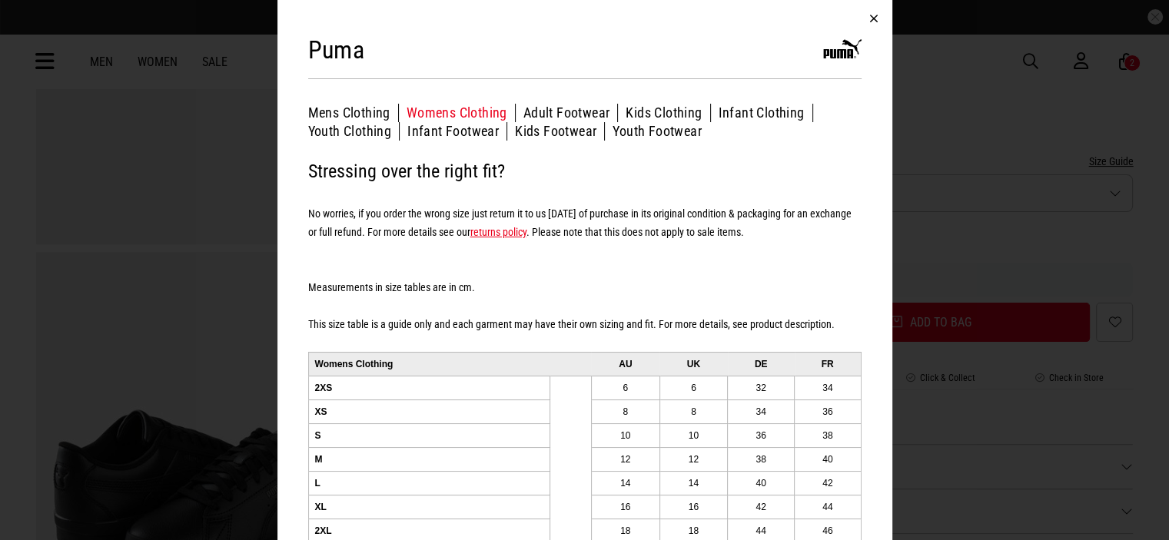
scroll to position [55, 0]
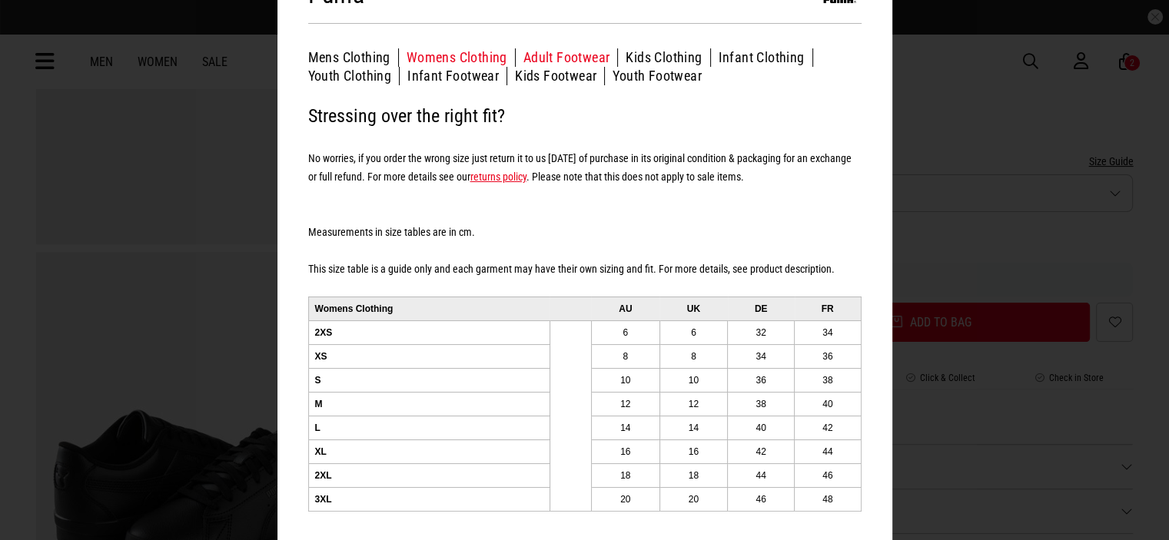
click at [540, 62] on button "Adult Footwear" at bounding box center [570, 57] width 95 height 18
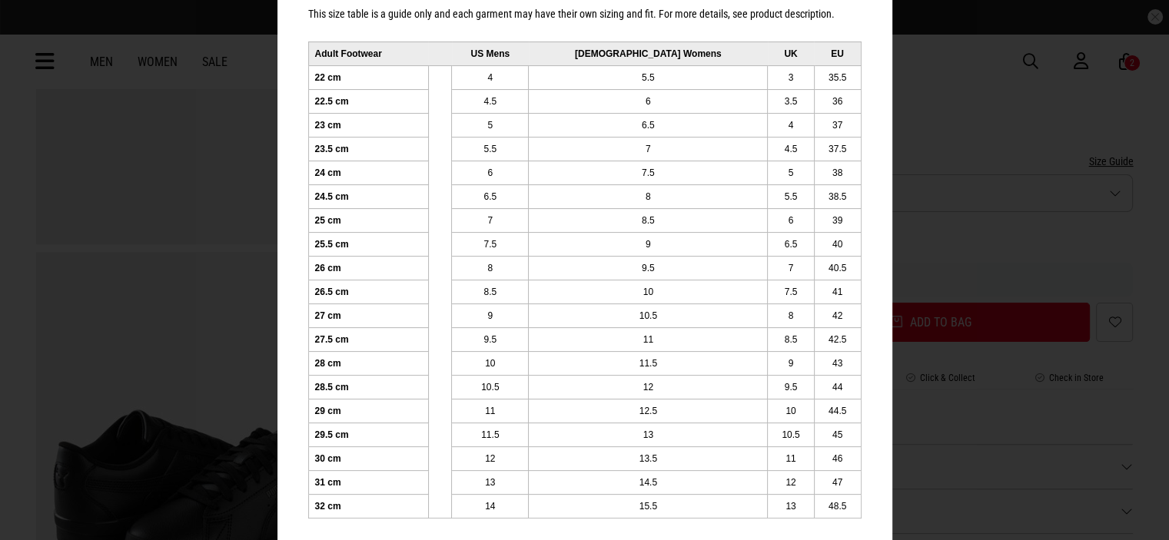
scroll to position [316, 0]
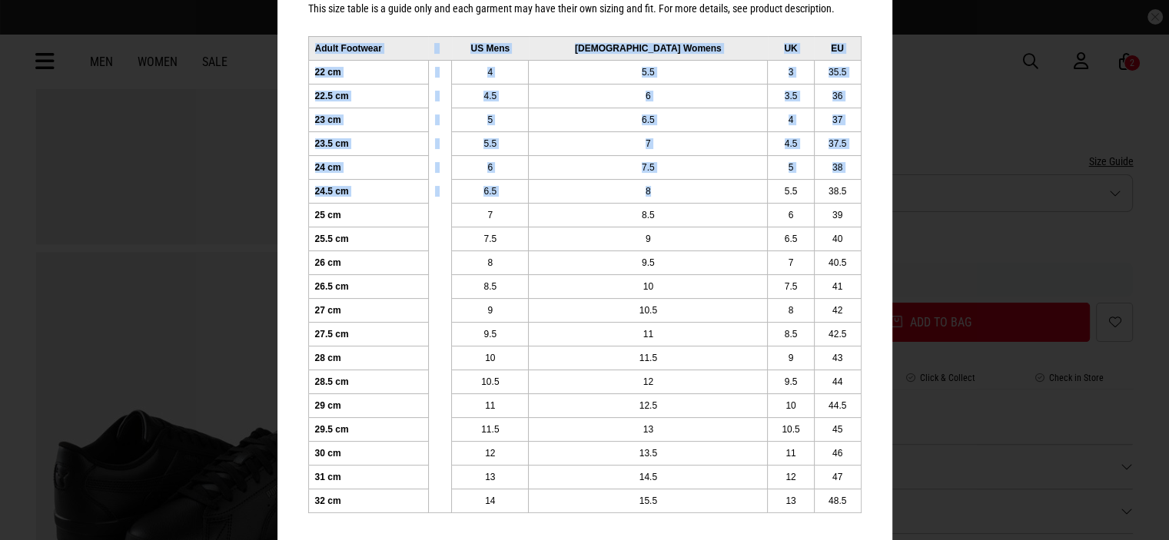
drag, startPoint x: 676, startPoint y: 188, endPoint x: 298, endPoint y: 191, distance: 378.2
click at [298, 191] on div "Puma Mens Clothing Womens Clothing Adult Footwear Kids Clothing Infant Clothing…" at bounding box center [585, 114] width 615 height 860
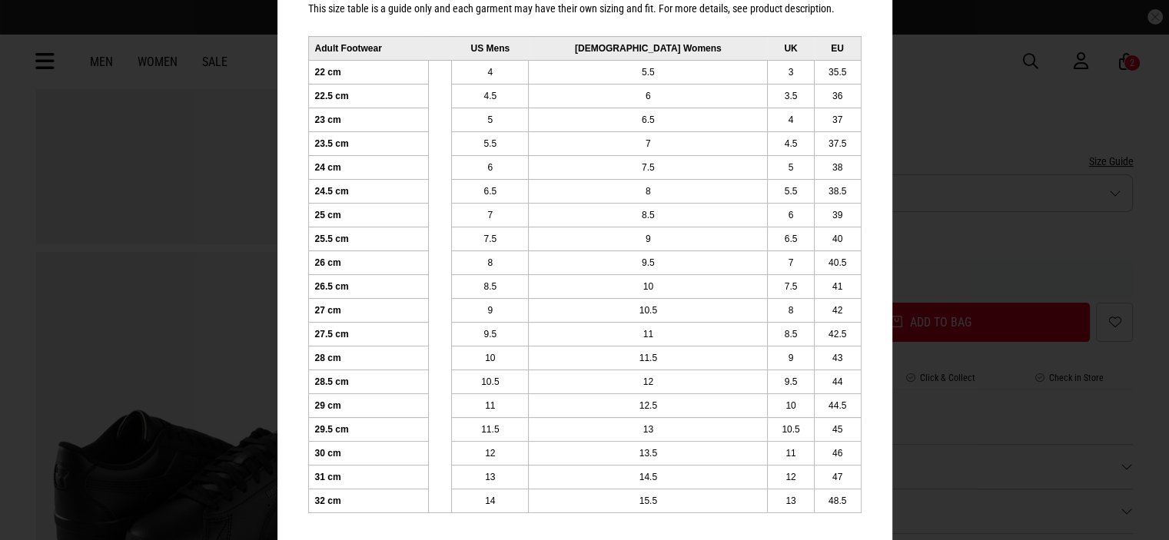
click at [529, 221] on td "7" at bounding box center [490, 215] width 77 height 24
click at [696, 217] on td "8.5" at bounding box center [648, 215] width 239 height 24
click at [687, 194] on td "8" at bounding box center [648, 191] width 239 height 24
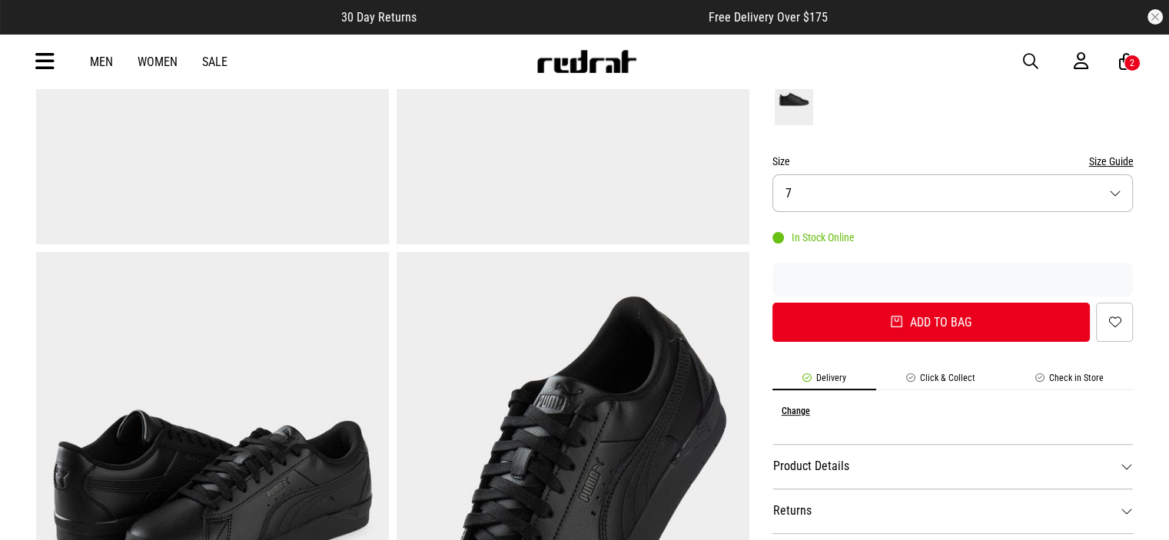
click at [1040, 201] on button "Size 7" at bounding box center [953, 193] width 361 height 38
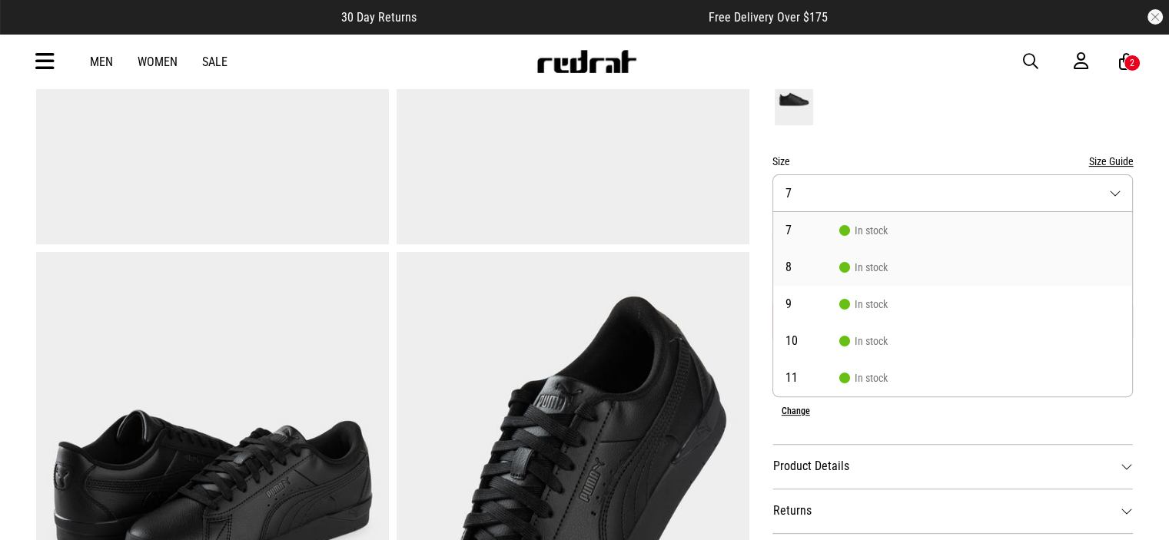
click at [858, 266] on span "In stock" at bounding box center [863, 267] width 48 height 12
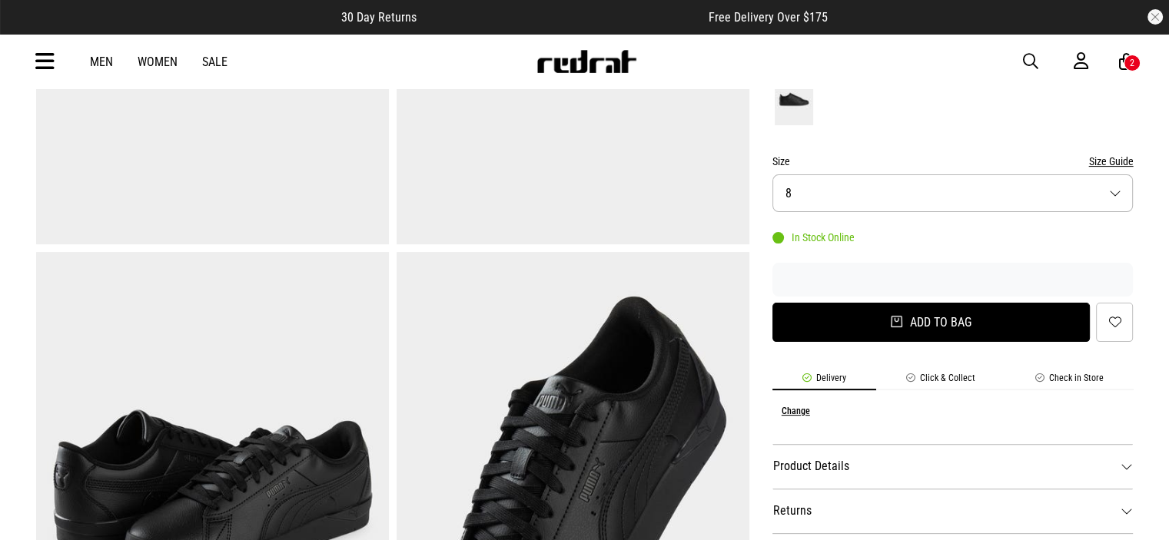
click at [881, 309] on button "Add to bag" at bounding box center [932, 322] width 318 height 39
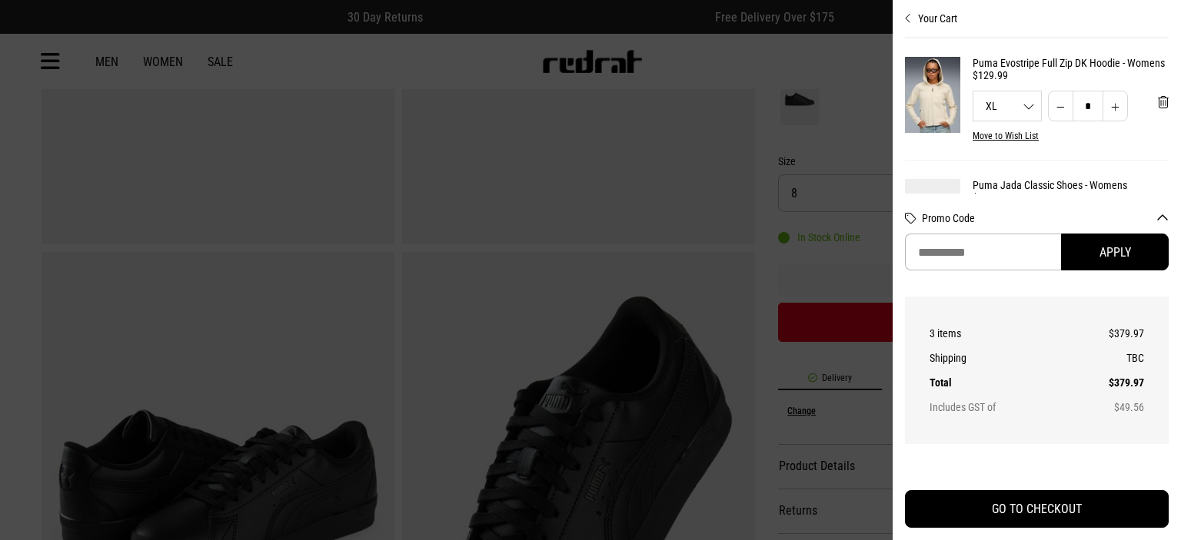
click at [847, 224] on div at bounding box center [590, 270] width 1181 height 540
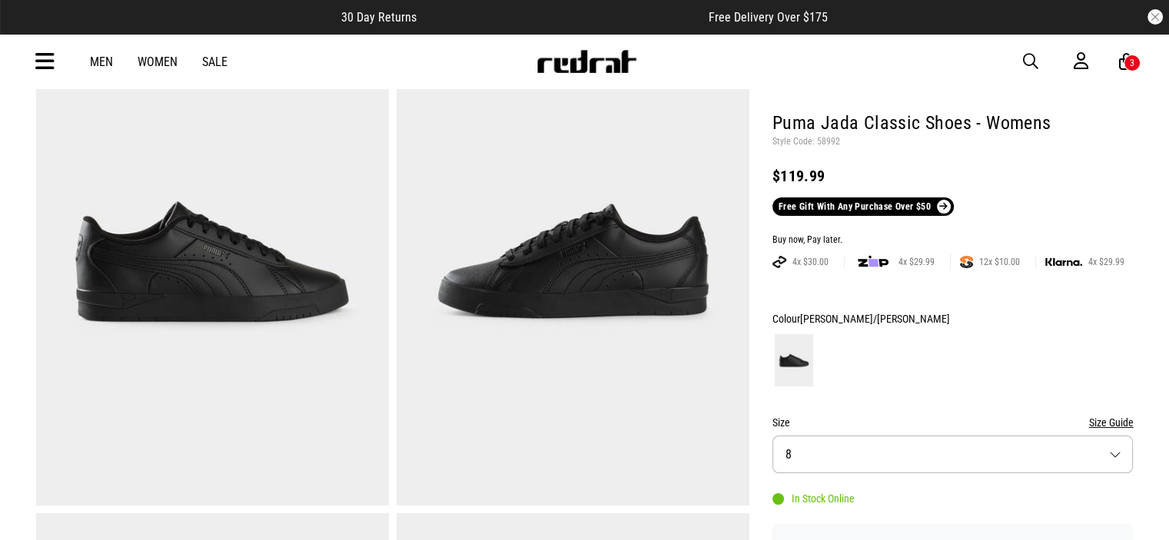
scroll to position [77, 0]
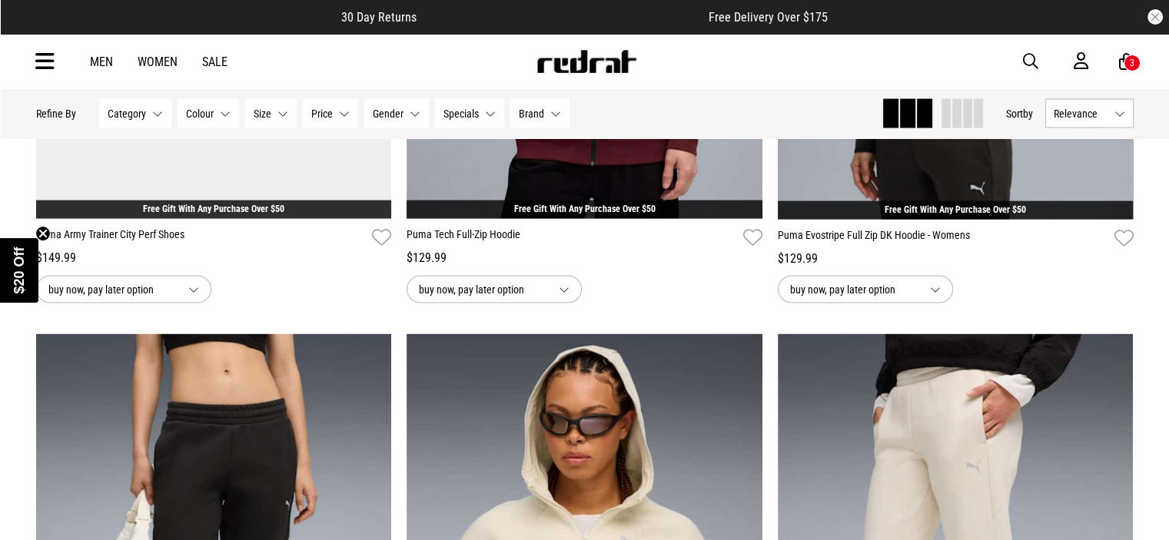
click at [984, 102] on div at bounding box center [944, 113] width 125 height 29
click at [974, 113] on span at bounding box center [978, 113] width 9 height 29
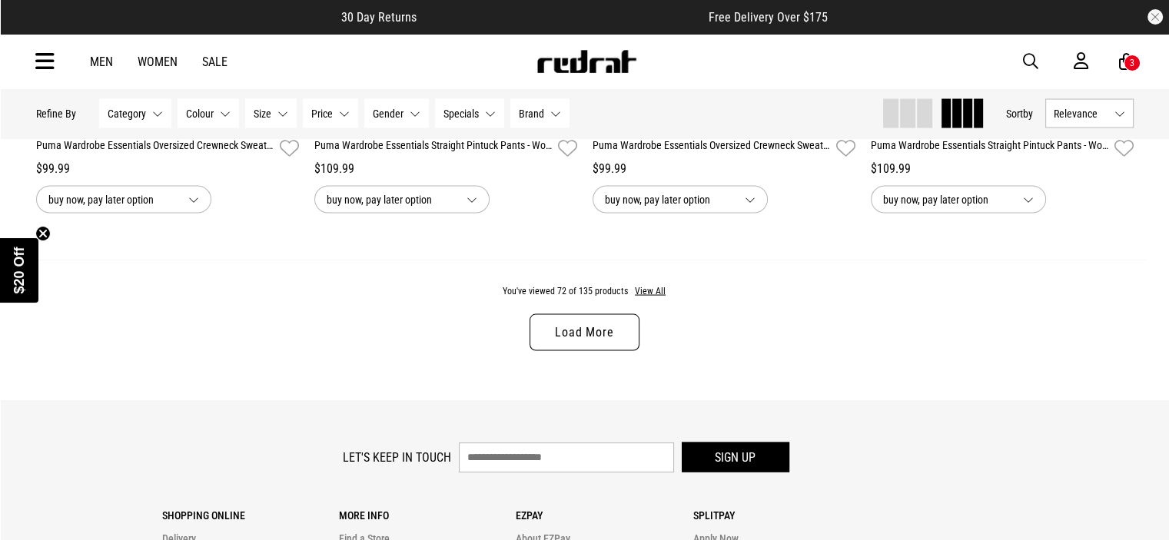
scroll to position [3010, 0]
click at [646, 294] on button "View All" at bounding box center [650, 291] width 32 height 14
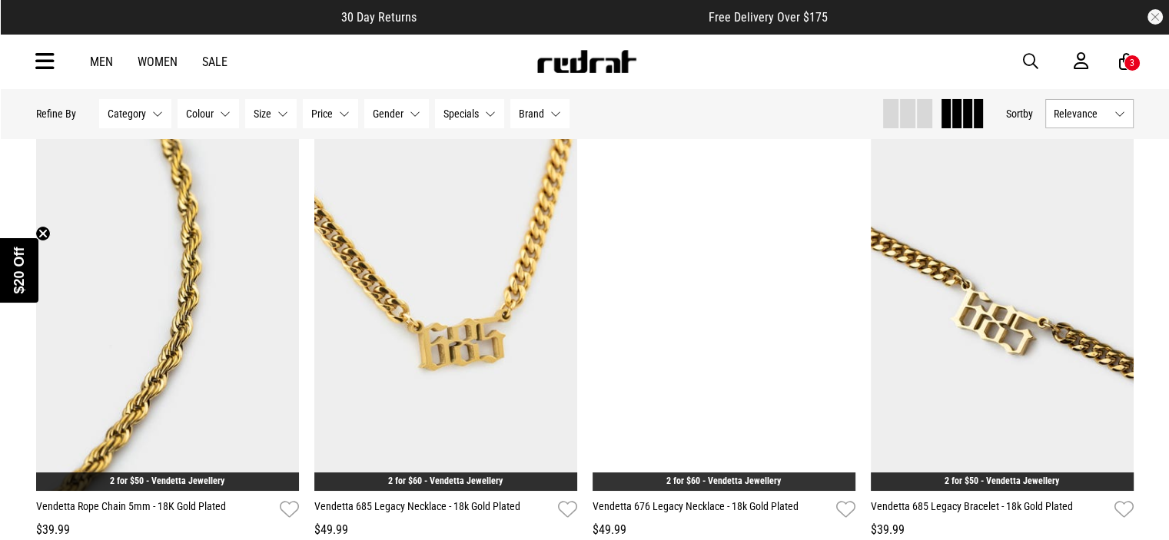
scroll to position [5623, 0]
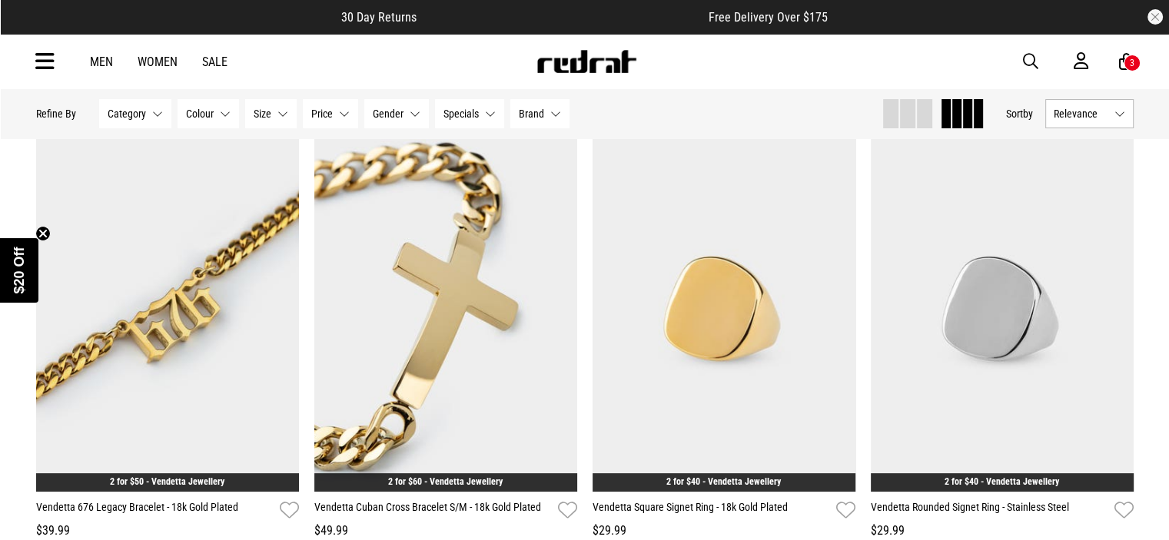
scroll to position [6008, 0]
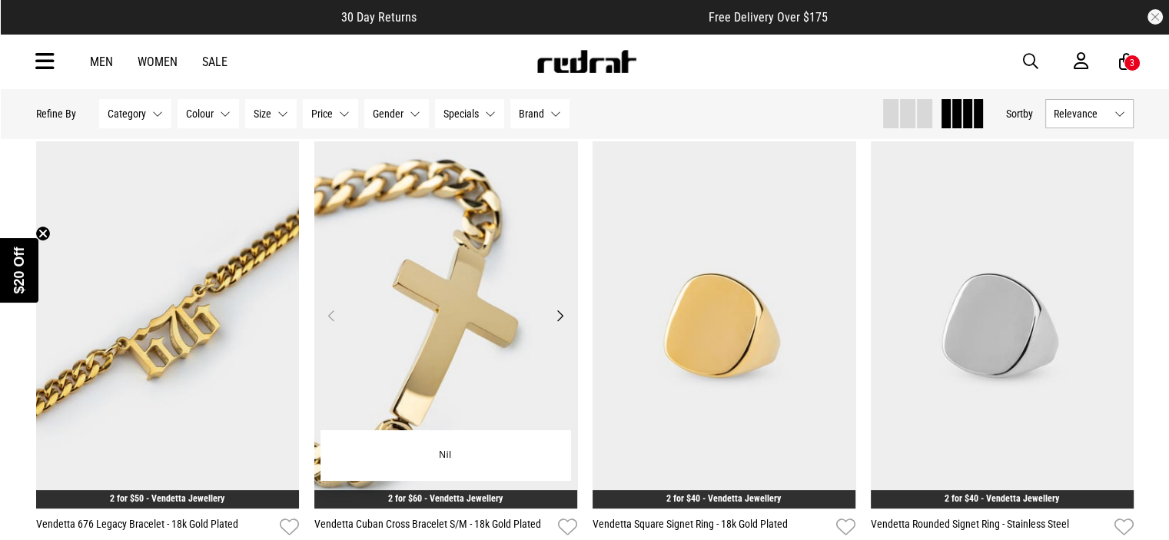
click at [560, 319] on button "Next" at bounding box center [559, 316] width 19 height 18
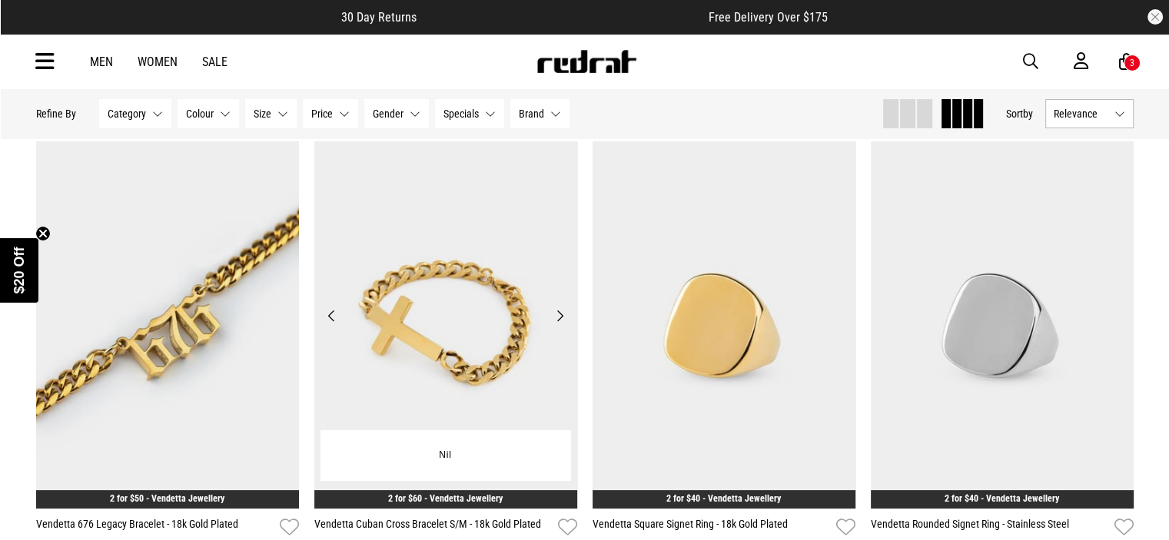
click at [560, 319] on button "Next" at bounding box center [559, 316] width 19 height 18
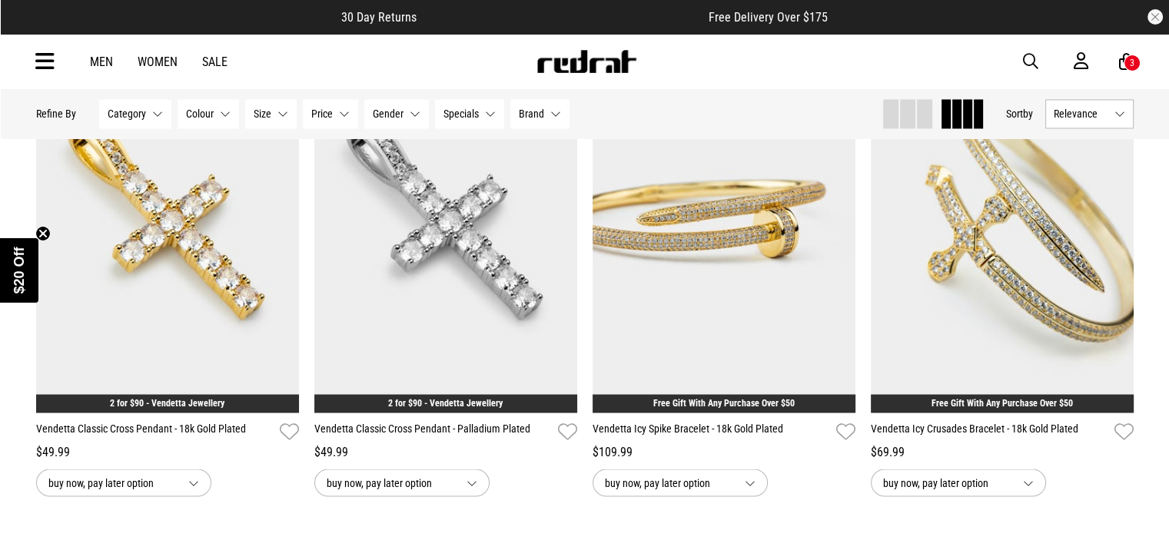
scroll to position [8544, 0]
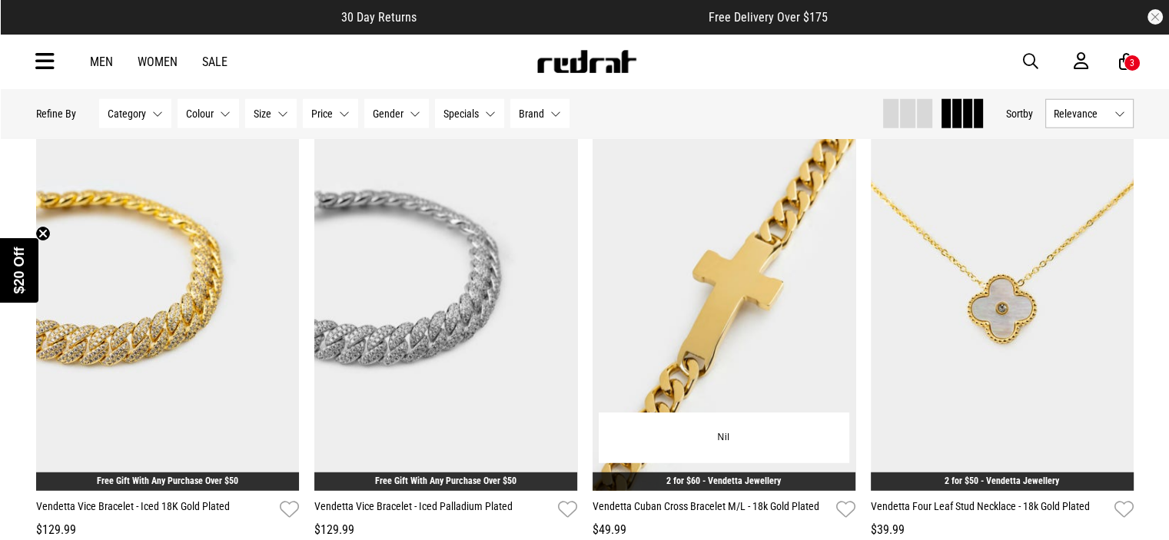
scroll to position [9851, 0]
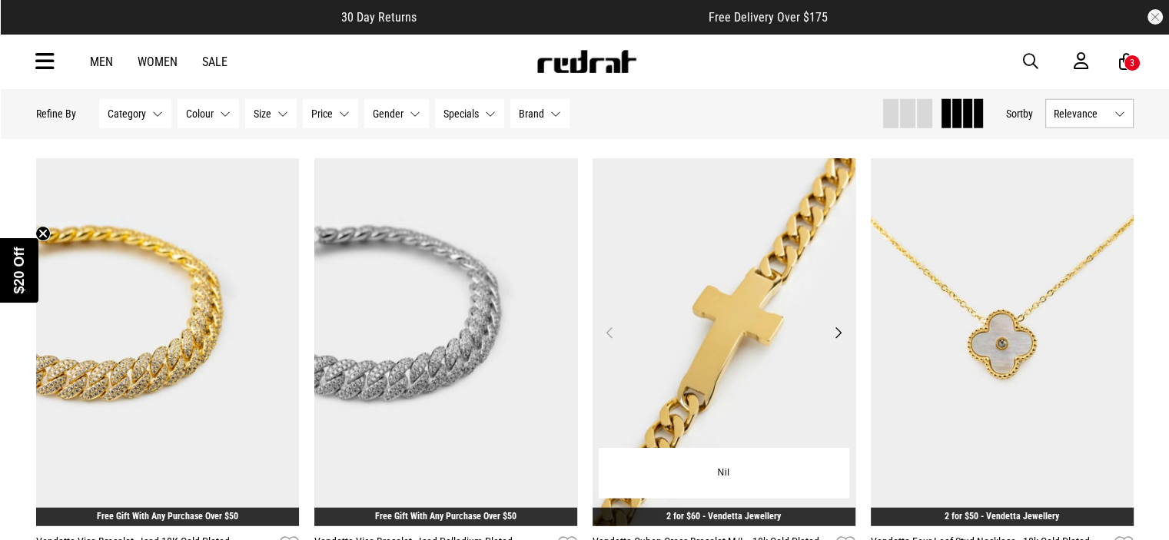
click at [839, 342] on button "Next" at bounding box center [838, 333] width 19 height 18
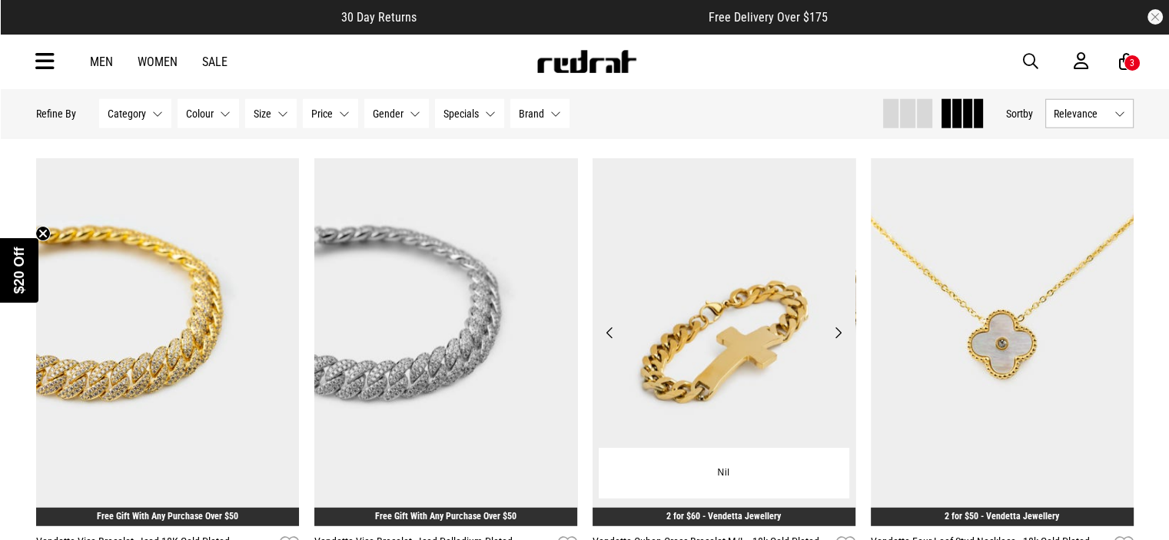
click at [839, 342] on button "Next" at bounding box center [838, 333] width 19 height 18
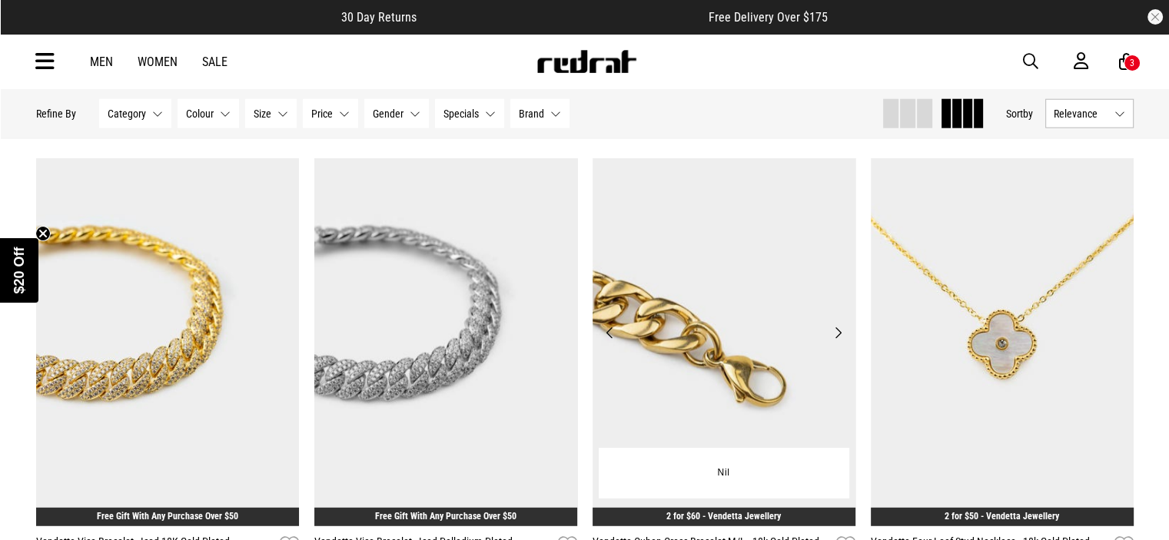
click at [839, 342] on button "Next" at bounding box center [838, 333] width 19 height 18
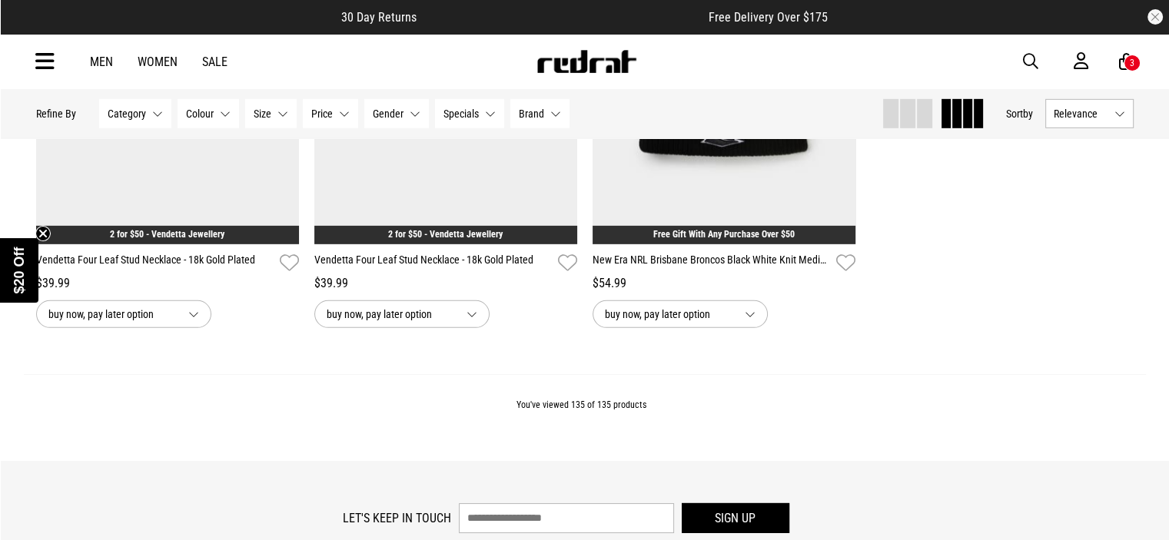
scroll to position [10620, 0]
